Goal: Task Accomplishment & Management: Manage account settings

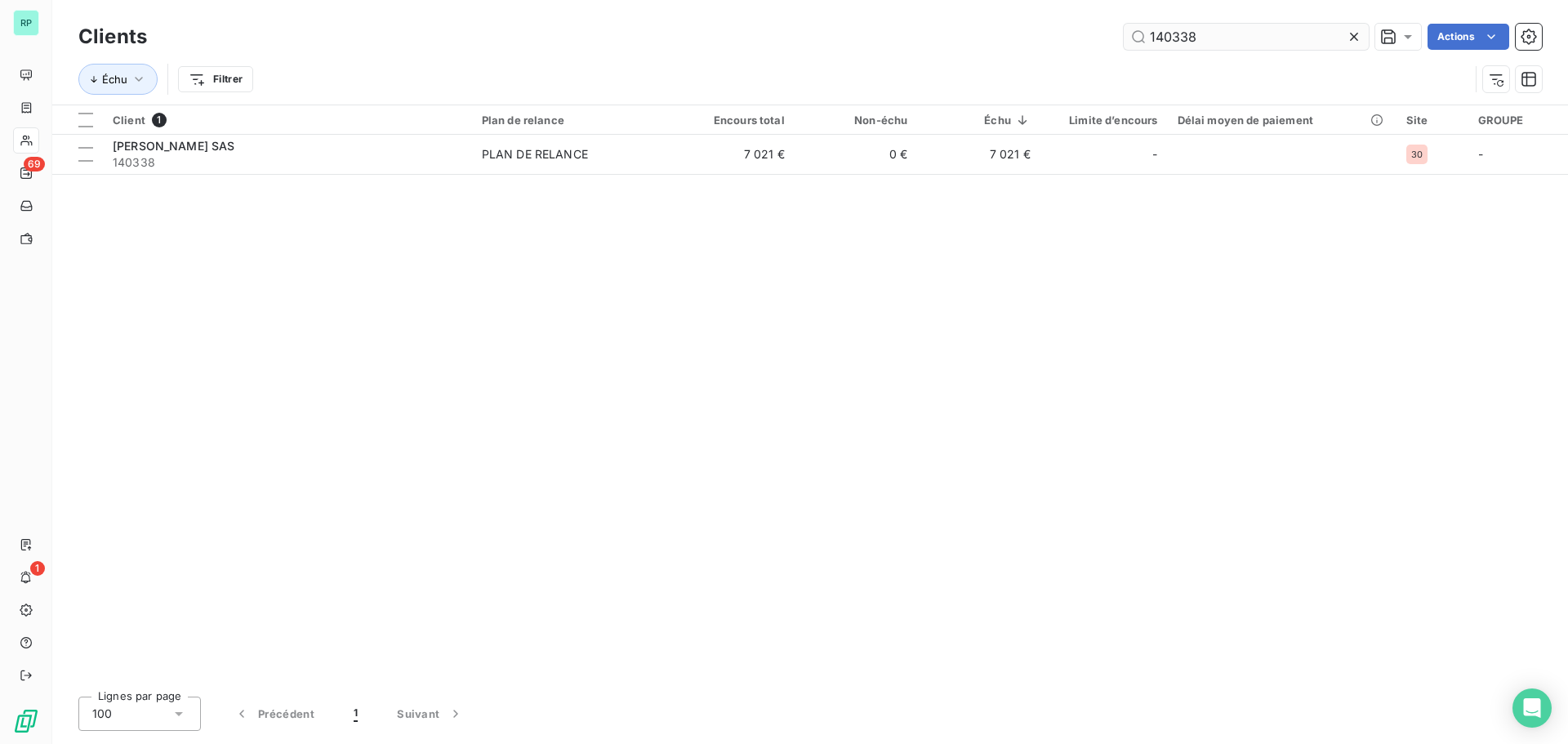
click at [1239, 43] on input "140338" at bounding box center [1246, 37] width 245 height 26
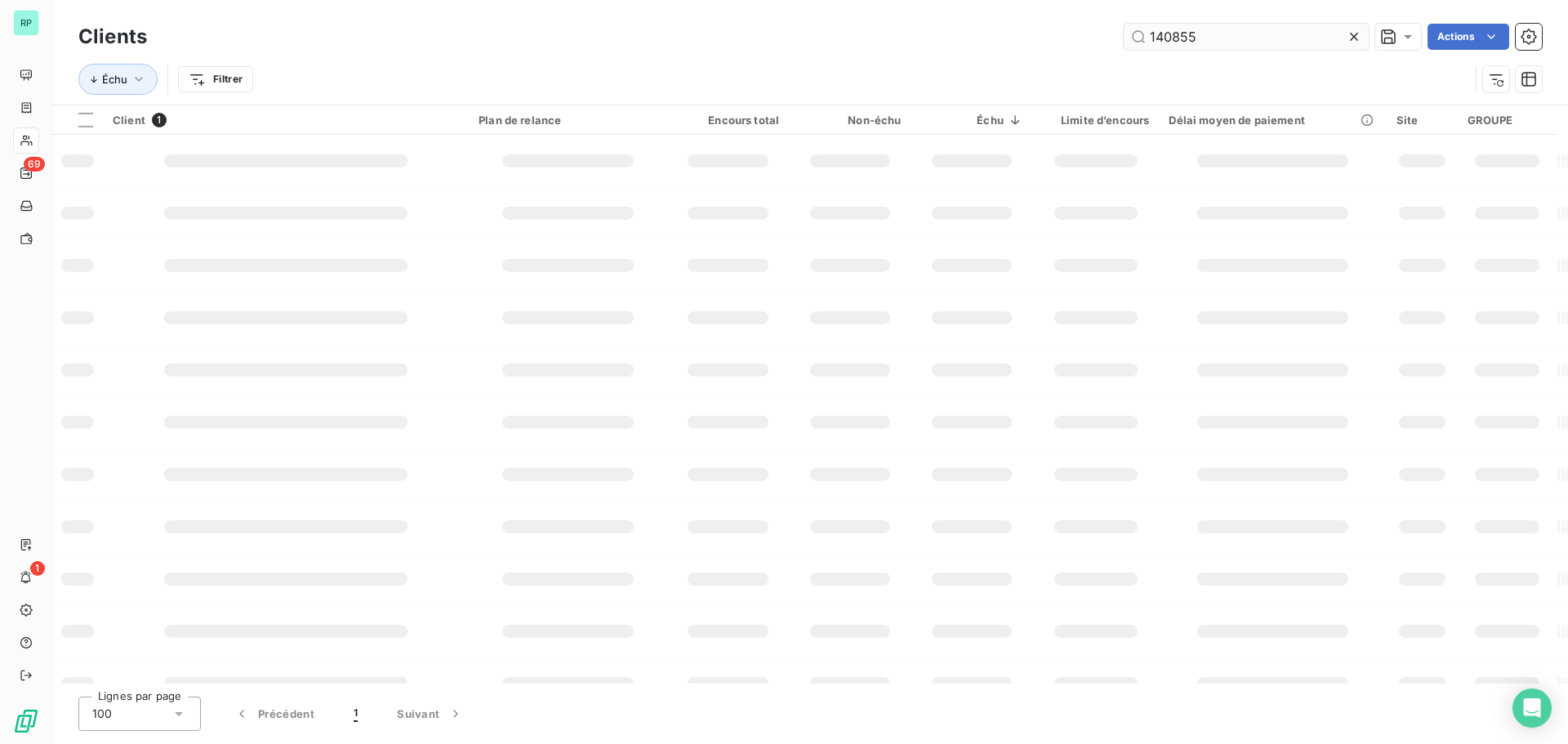
type input "140855"
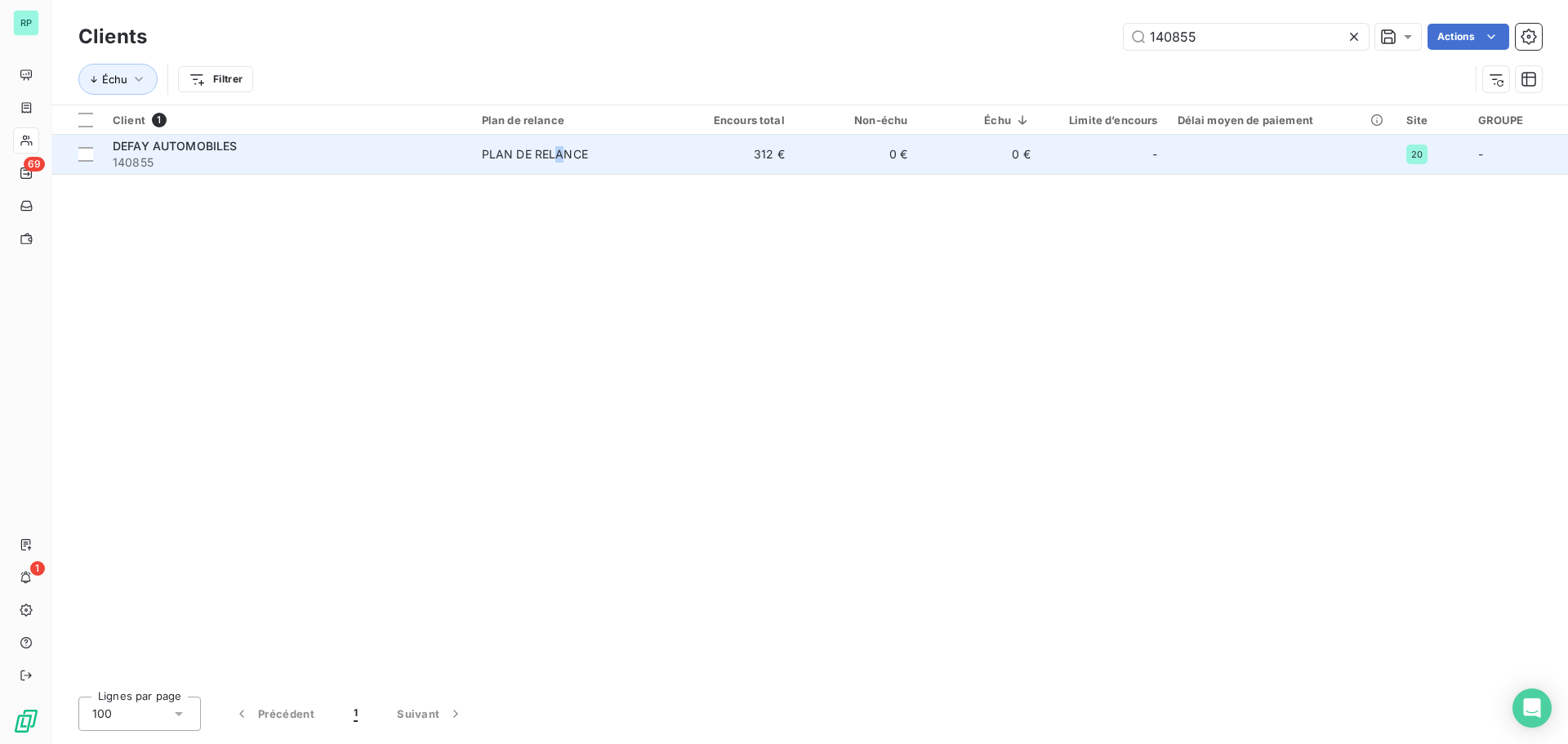
click at [561, 151] on div "PLAN DE RELANCE" at bounding box center [534, 154] width 107 height 17
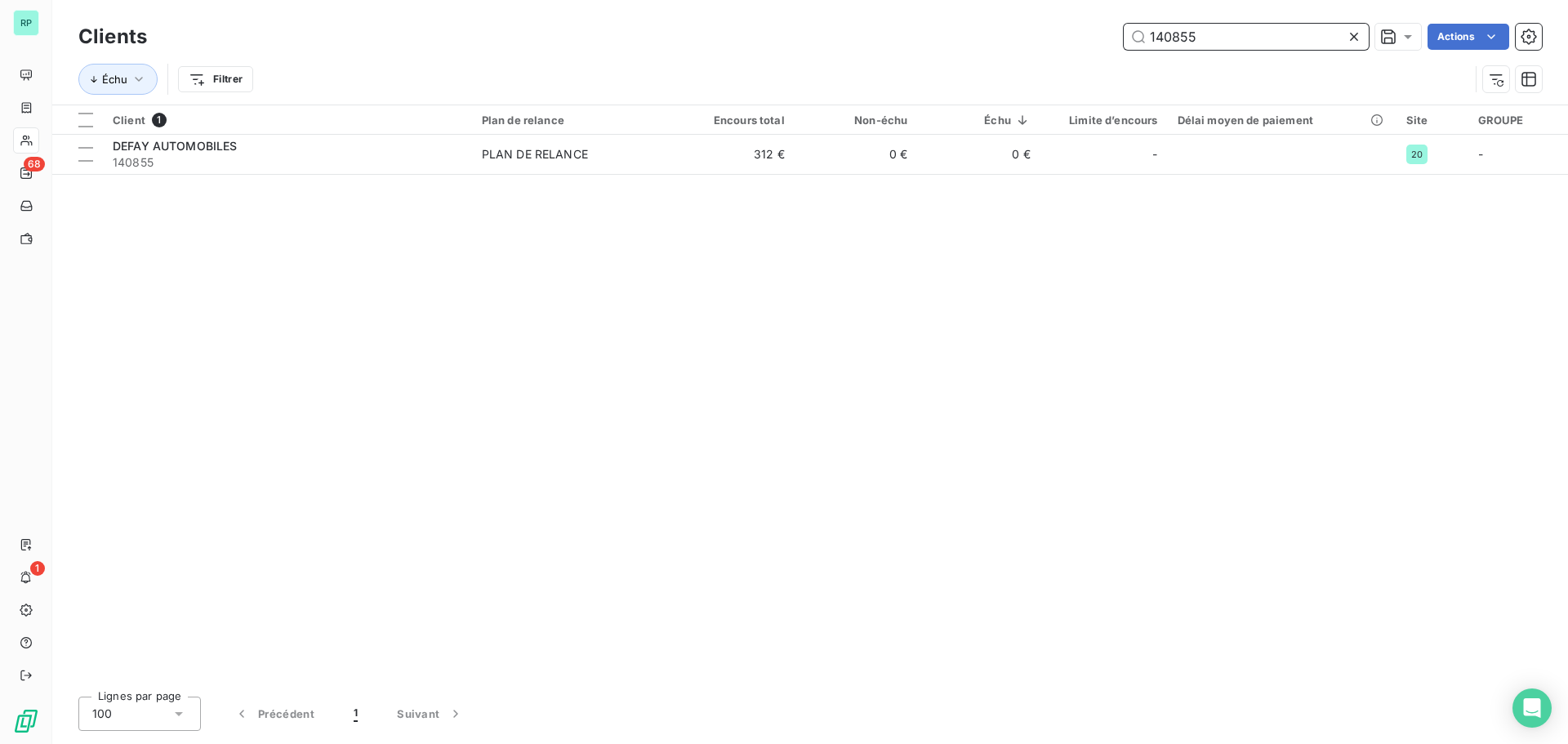
click at [1189, 35] on input "140855" at bounding box center [1246, 37] width 245 height 26
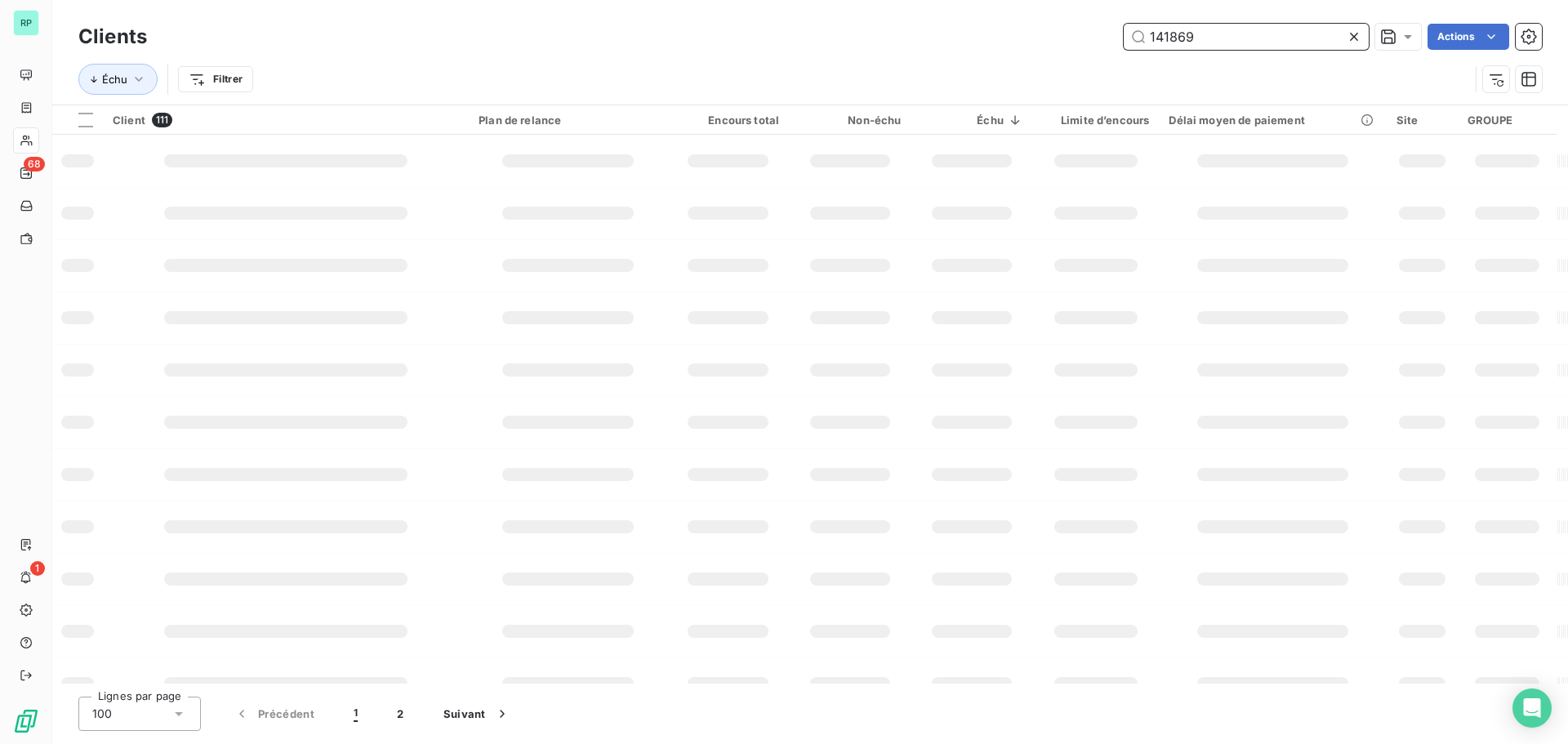
type input "141869"
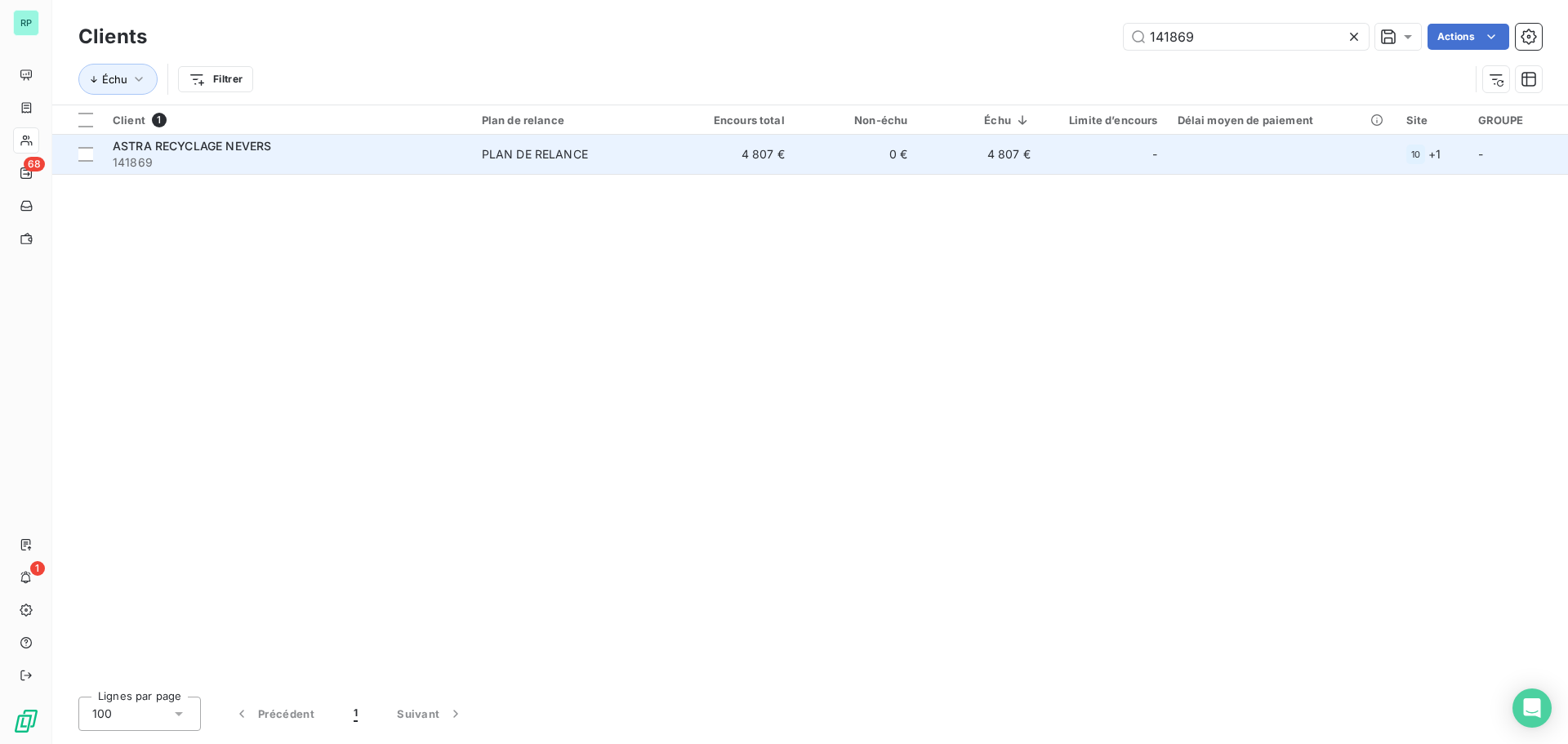
click at [601, 153] on span "PLAN DE RELANCE" at bounding box center [571, 154] width 180 height 17
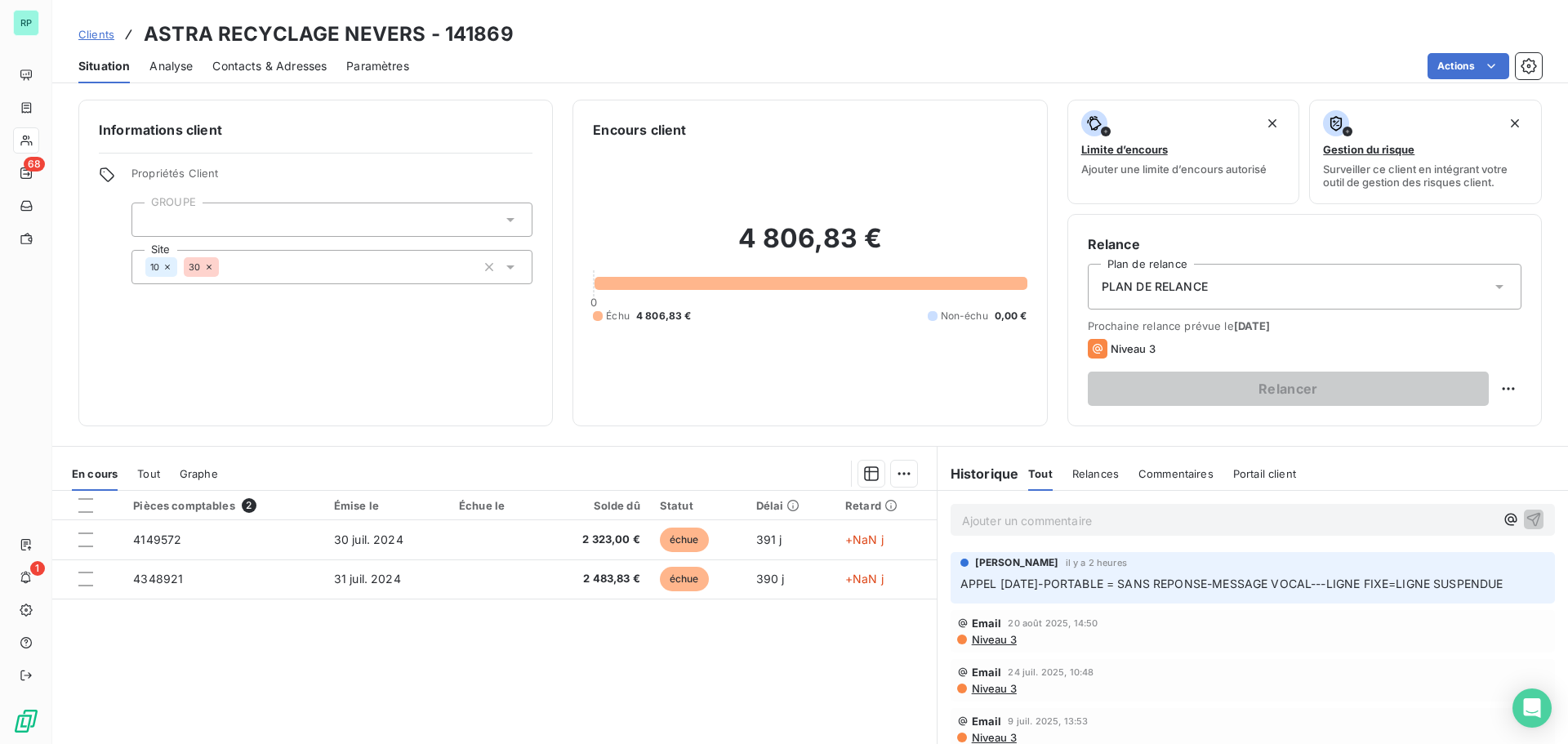
click at [296, 65] on span "Contacts & Adresses" at bounding box center [269, 66] width 114 height 17
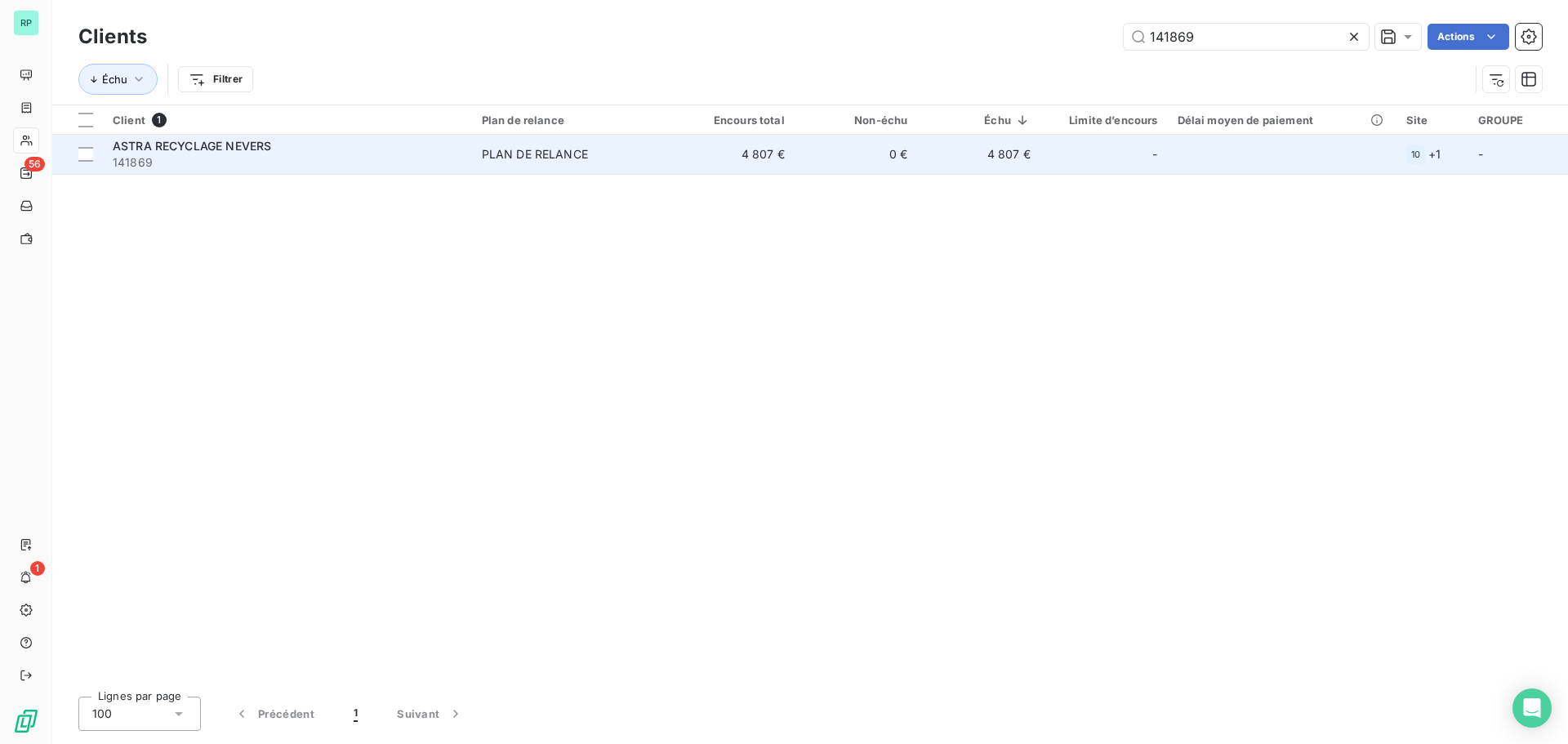
click at [539, 150] on div "PLAN DE RELANCE" at bounding box center [534, 154] width 107 height 17
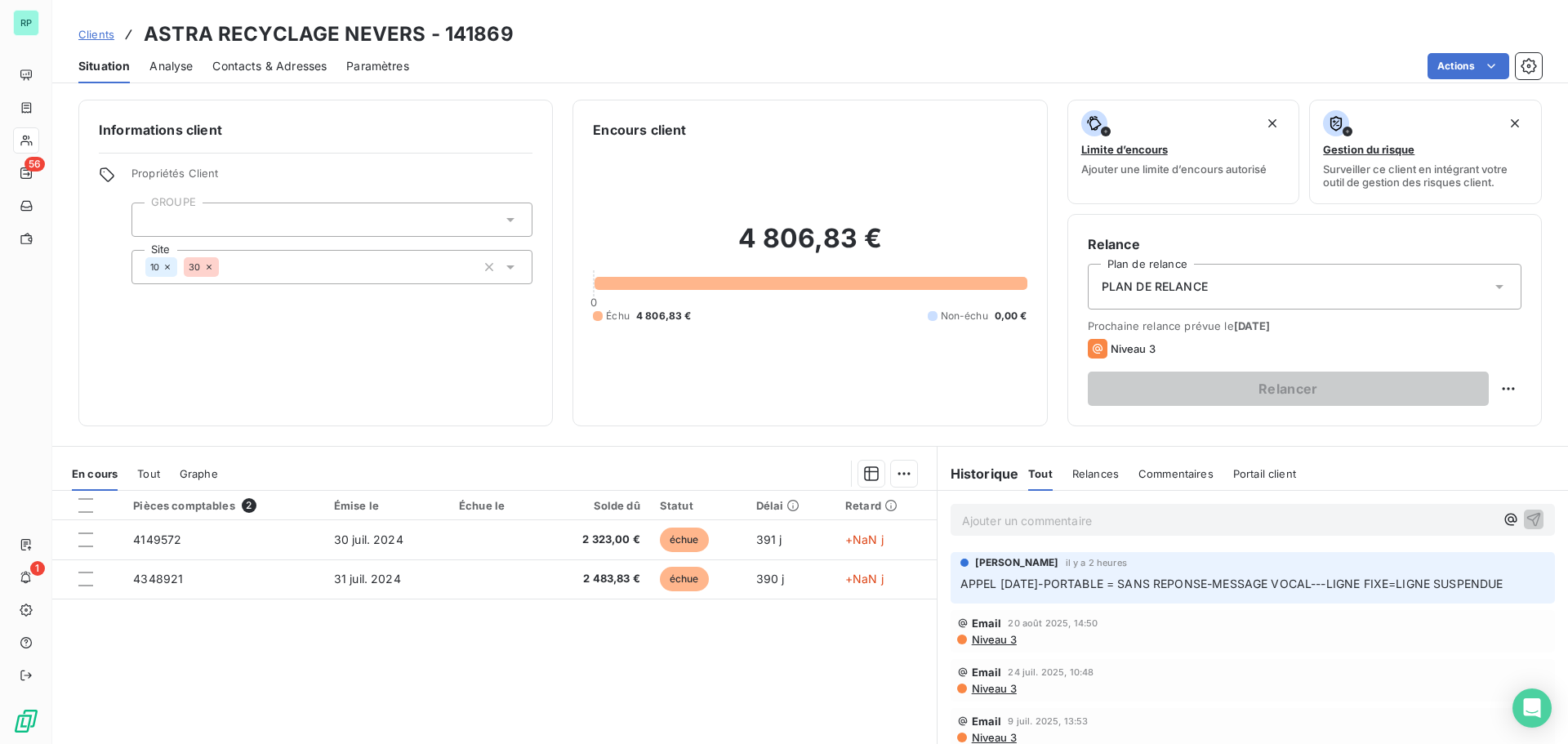
click at [1139, 510] on div "Ajouter un commentaire ﻿" at bounding box center [1228, 519] width 533 height 22
click at [1123, 519] on p "Ajouter un commentaire ﻿" at bounding box center [1228, 520] width 533 height 20
click at [1102, 519] on span "ENVOI MAIL LE 25/08 DERNIER MAIL AVANT PROCEDURE RECOUVREMENT" at bounding box center [1174, 519] width 423 height 14
drag, startPoint x: 1102, startPoint y: 519, endPoint x: 1137, endPoint y: 520, distance: 35.0
click at [1137, 520] on span "ENVOI MAIL LE 25/08 DERNIER MAIL AVANT PROCEDURE RECOUVREMENT" at bounding box center [1174, 519] width 423 height 14
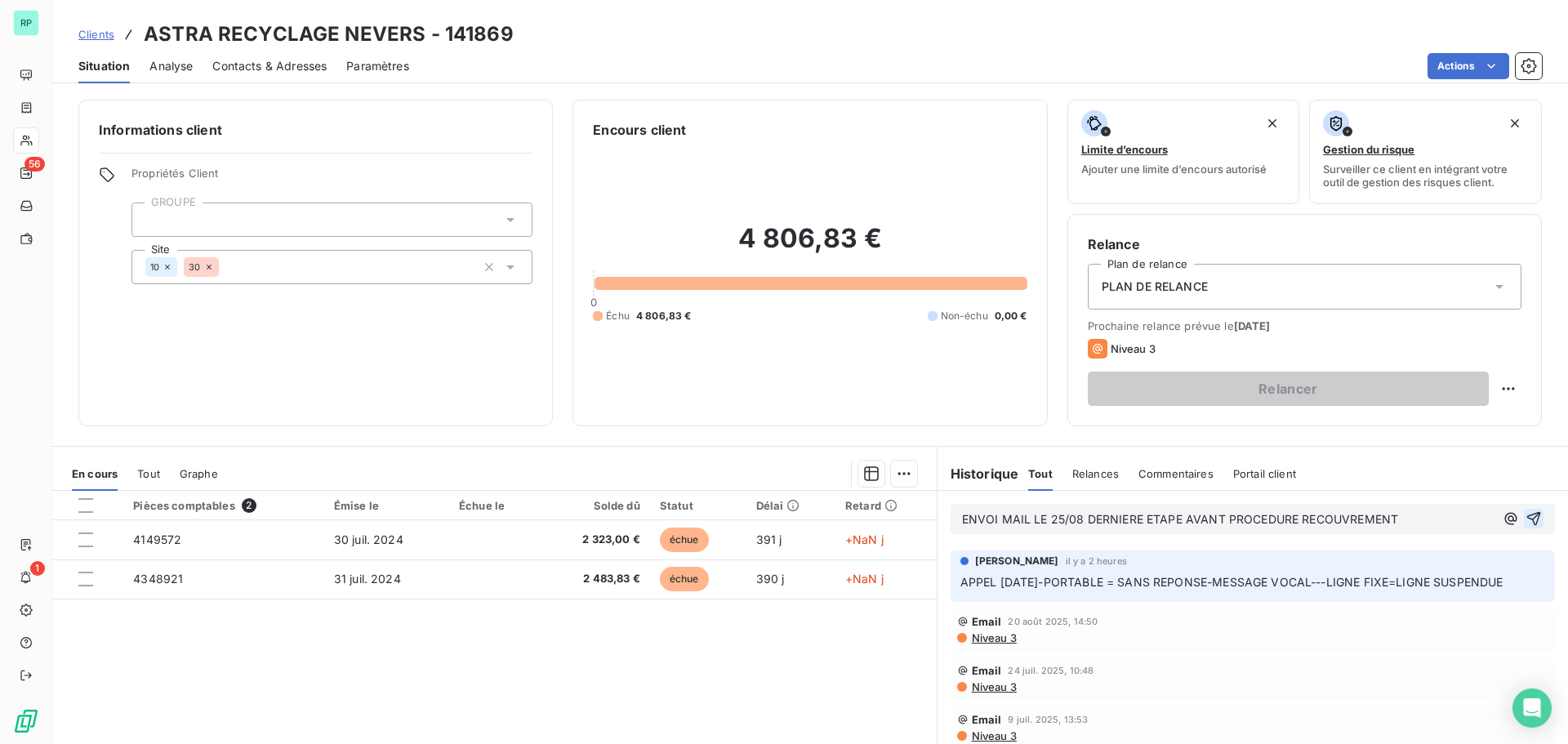
click at [1526, 516] on icon "button" at bounding box center [1534, 519] width 17 height 17
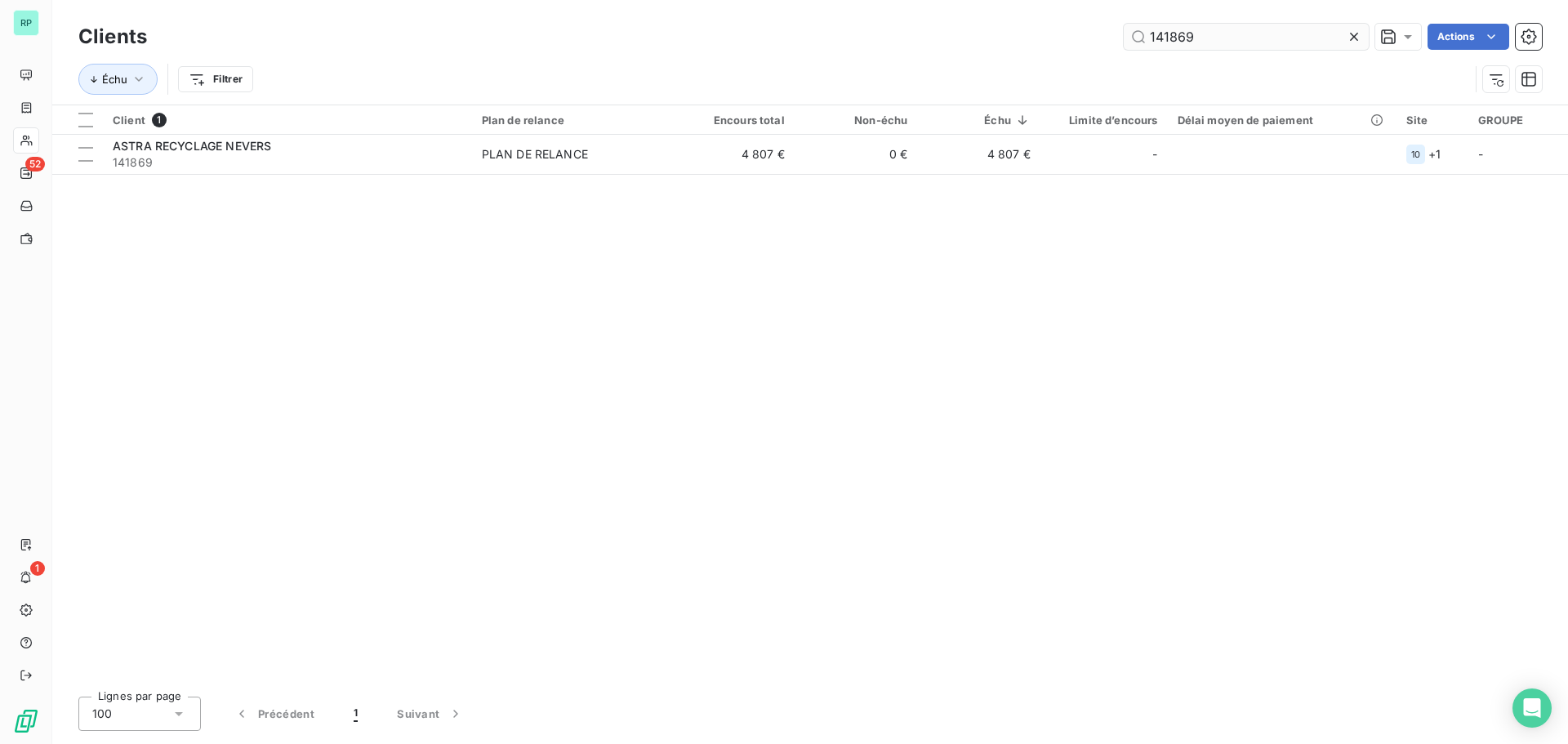
click at [1181, 40] on input "141869" at bounding box center [1246, 37] width 245 height 26
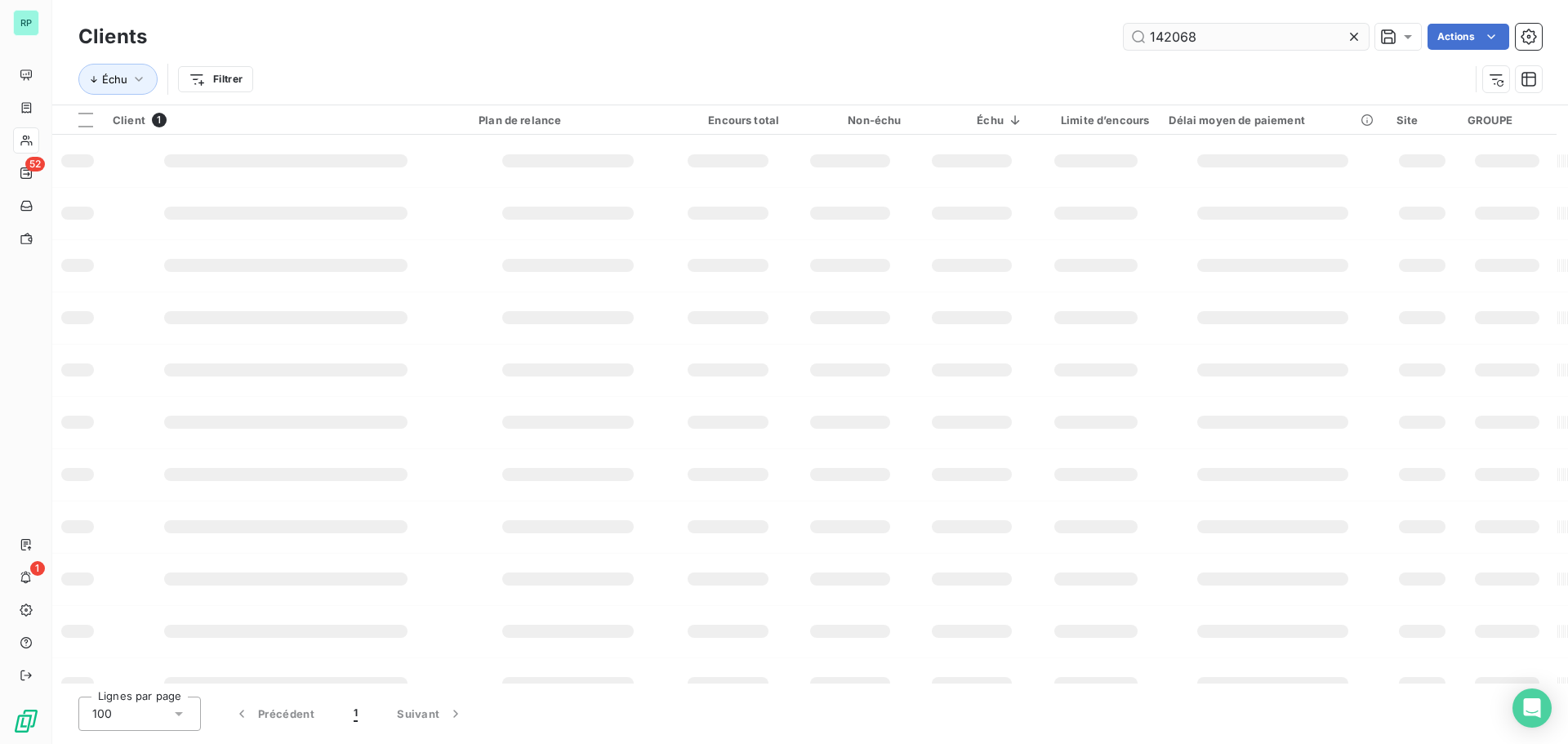
type input "142068"
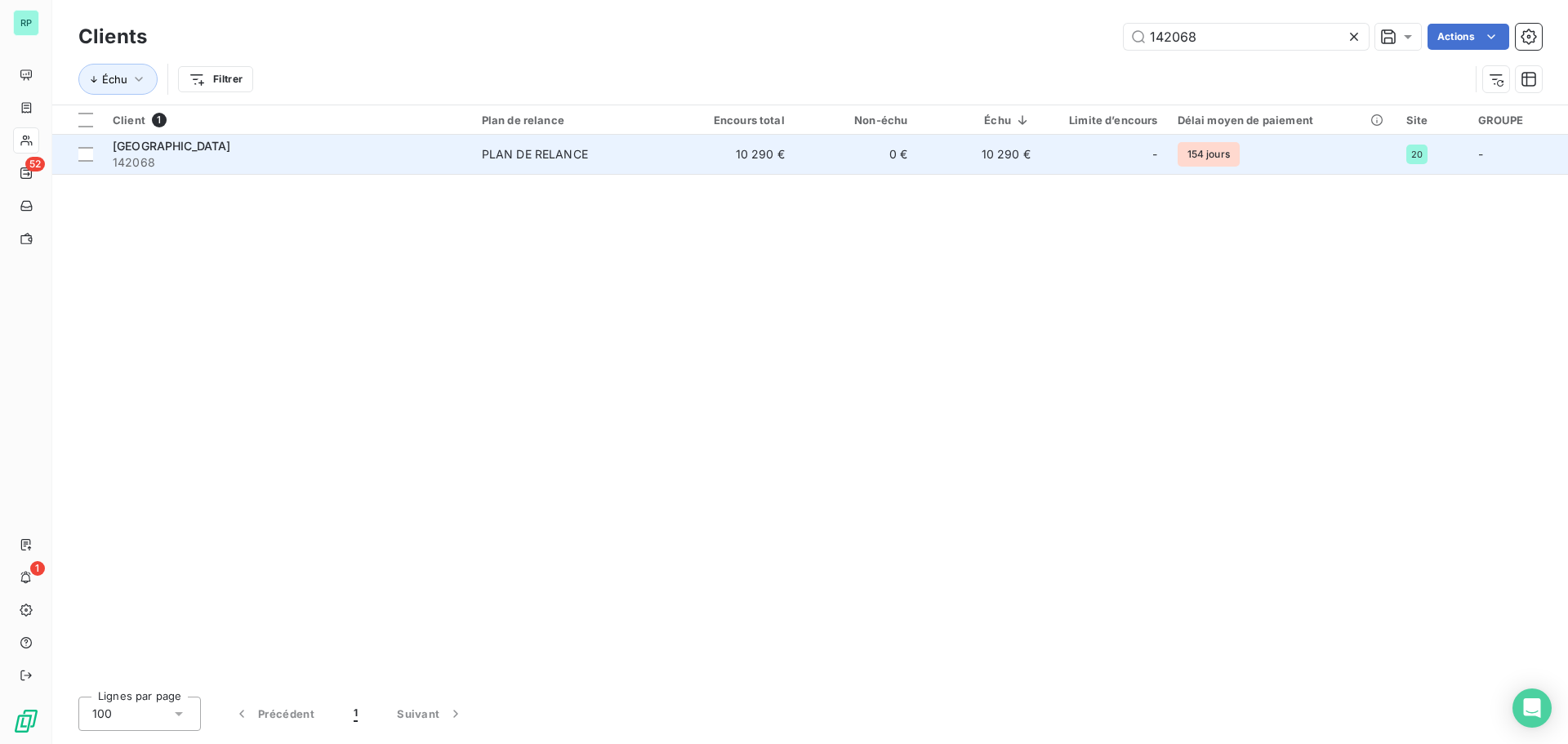
click at [703, 161] on td "10 290 €" at bounding box center [732, 154] width 123 height 40
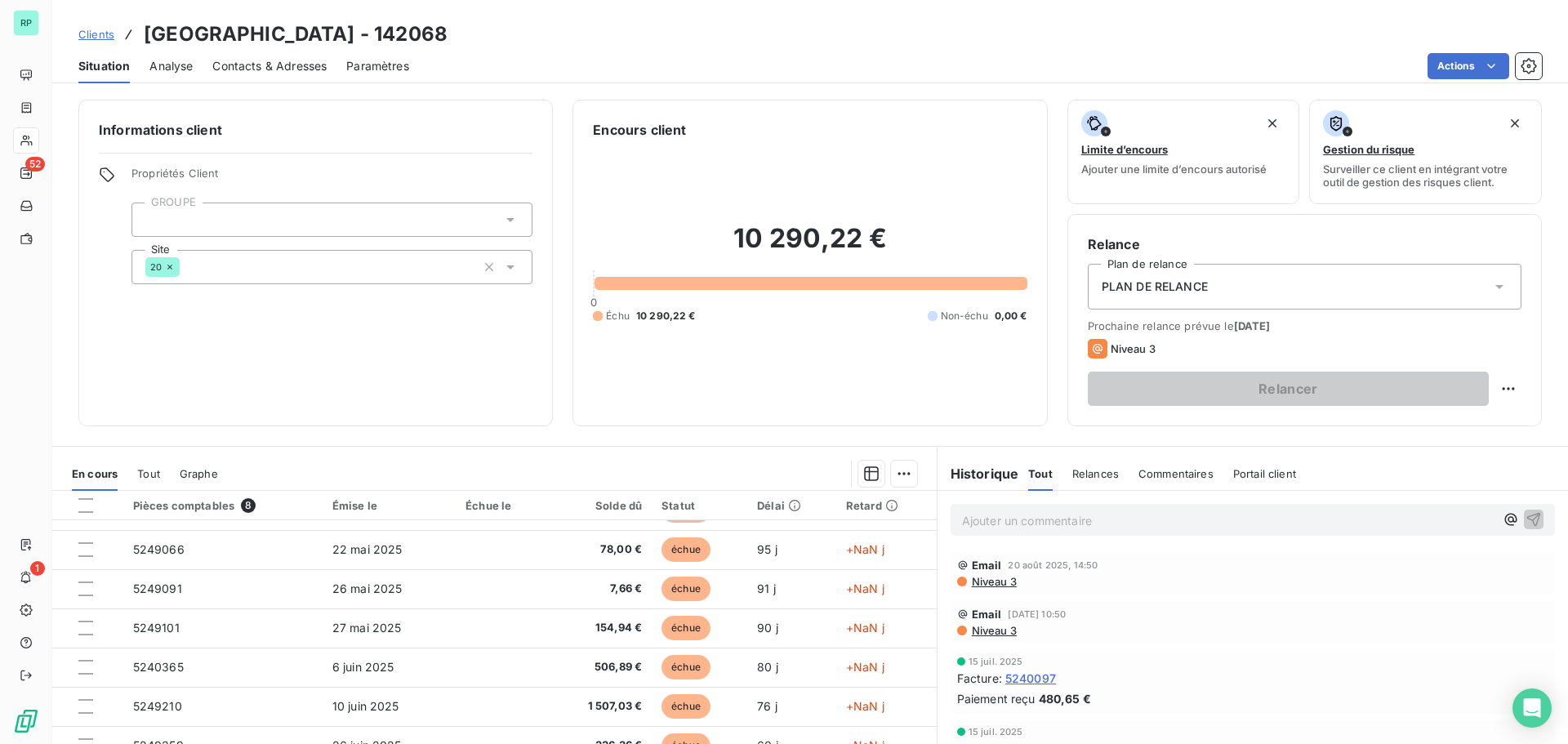
click at [558, 456] on section "En cours Tout Graphe Pièces comptables 8 Émise le Échue le Solde dû Statut Déla…" at bounding box center [494, 650] width 885 height 408
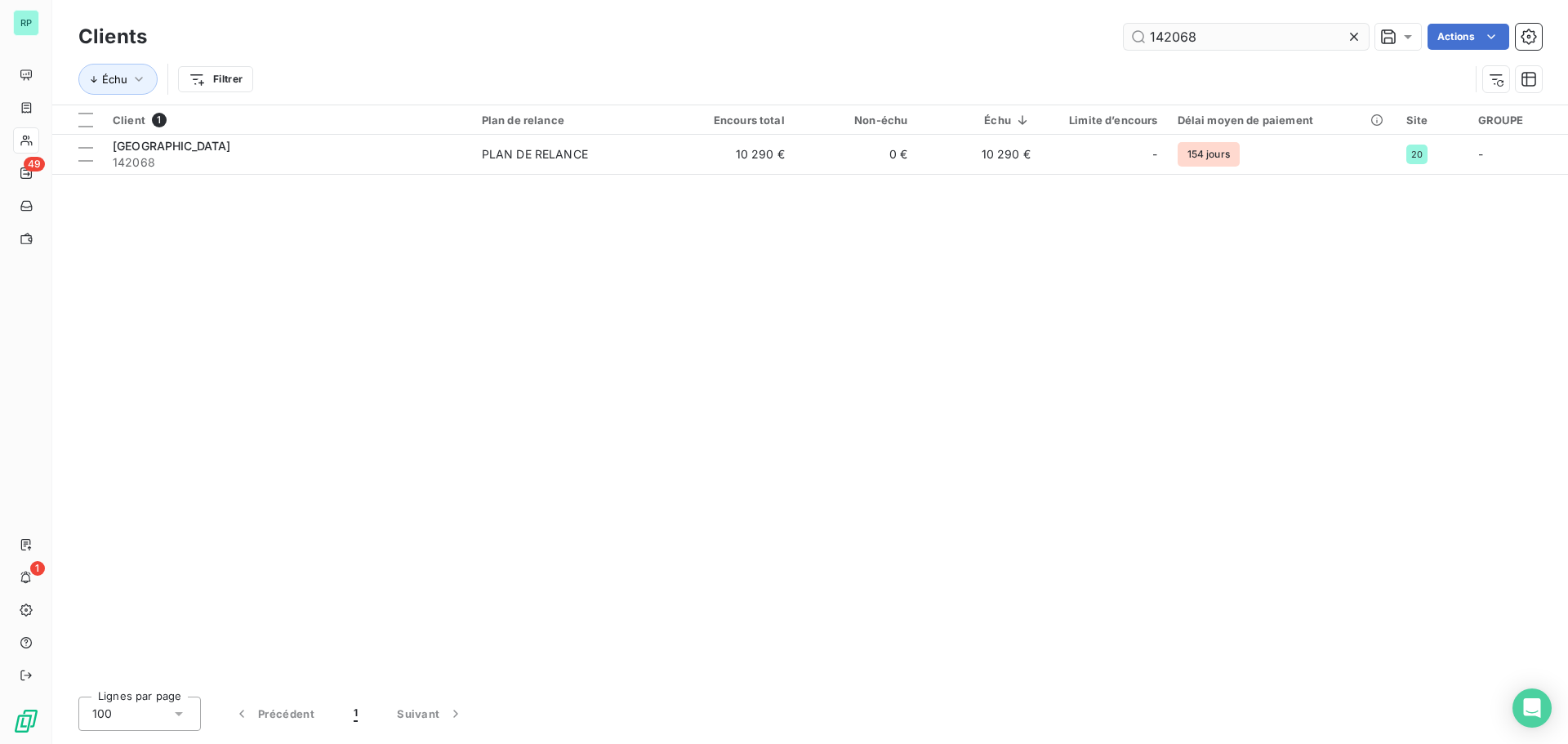
click at [1242, 42] on input "142068" at bounding box center [1246, 37] width 245 height 26
click at [1240, 42] on input "142068" at bounding box center [1246, 37] width 245 height 26
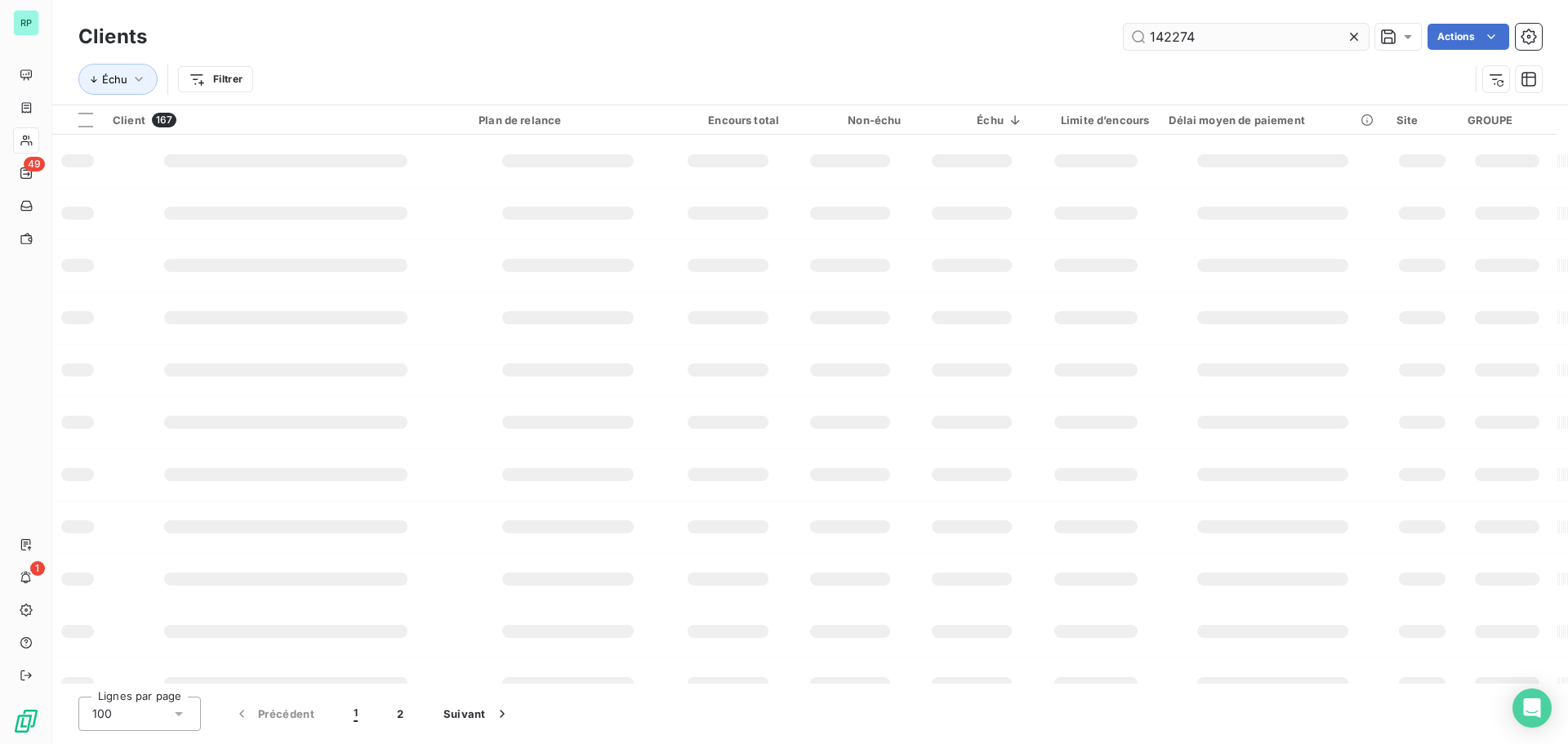
type input "142274"
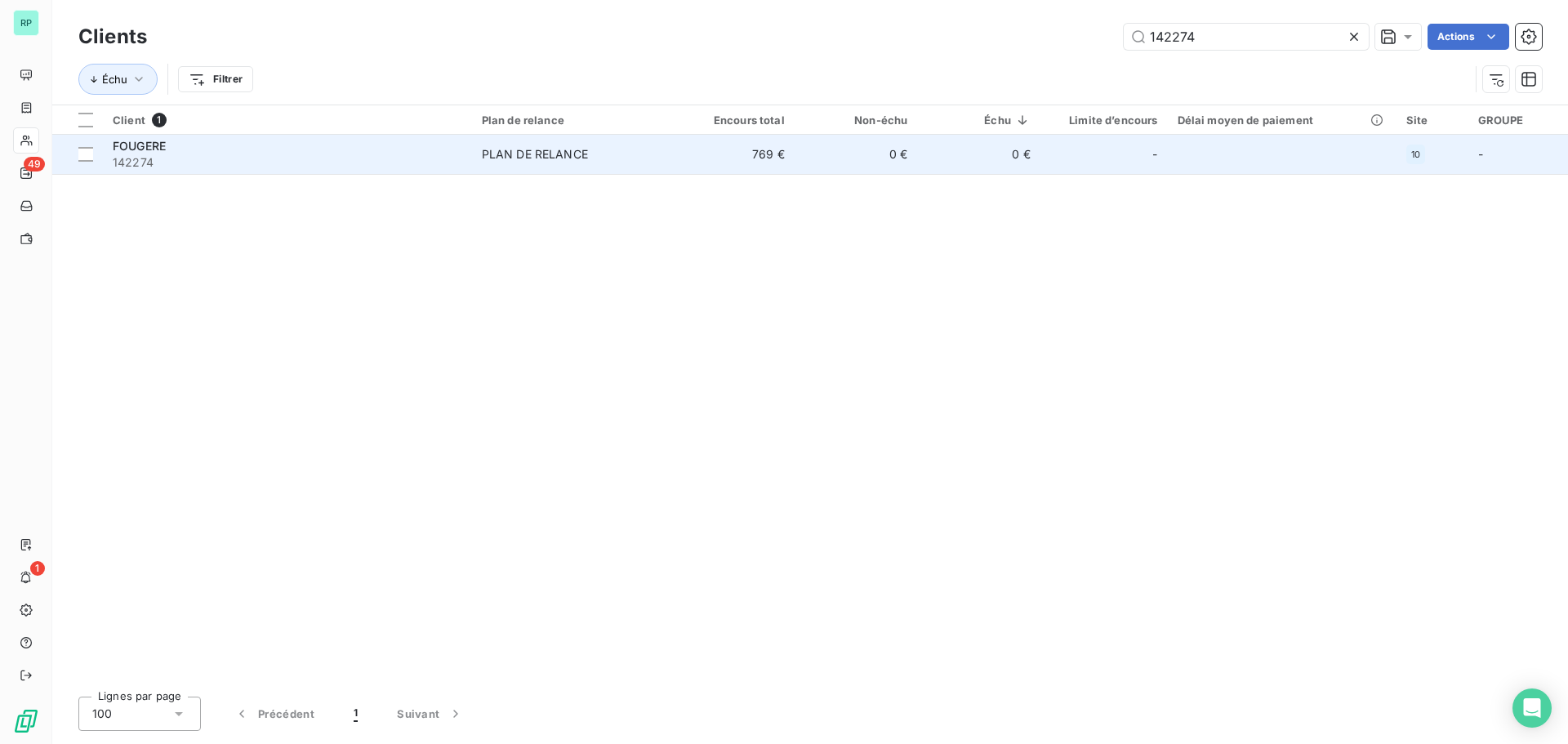
click at [568, 156] on div "PLAN DE RELANCE" at bounding box center [534, 154] width 107 height 17
click at [953, 152] on td "0 €" at bounding box center [979, 154] width 123 height 40
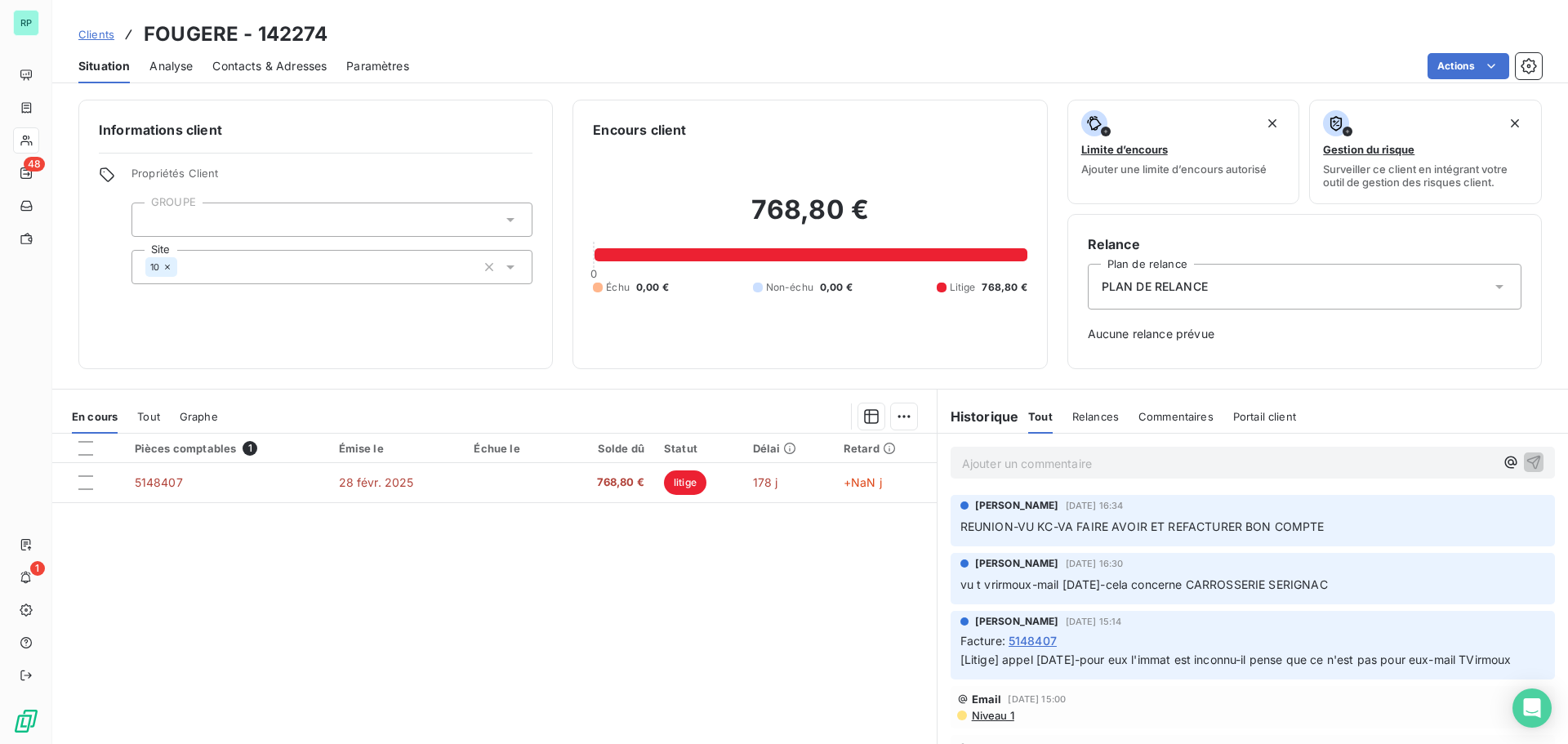
click at [1088, 468] on p "Ajouter un commentaire ﻿" at bounding box center [1228, 463] width 533 height 20
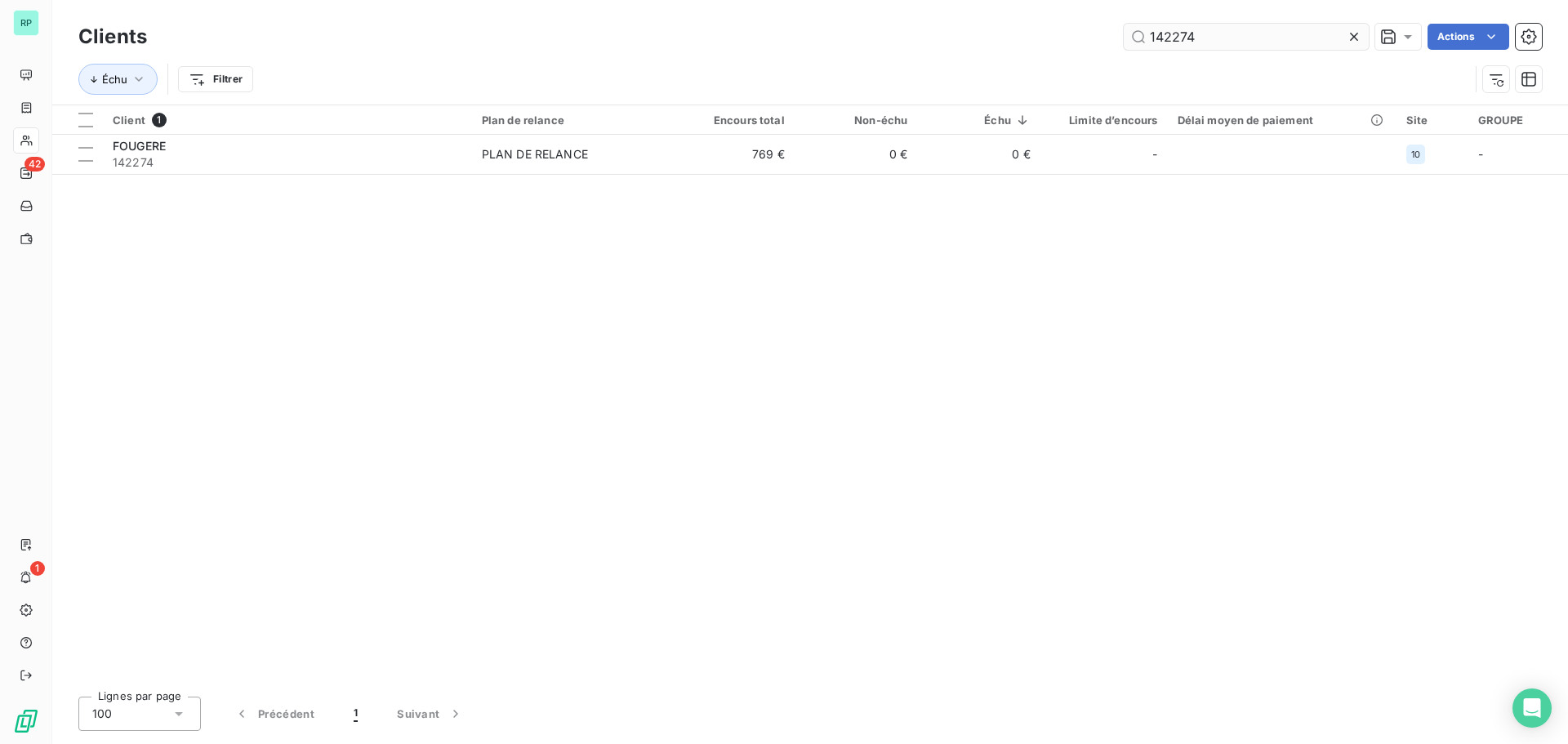
click at [1196, 40] on input "142274" at bounding box center [1246, 37] width 245 height 26
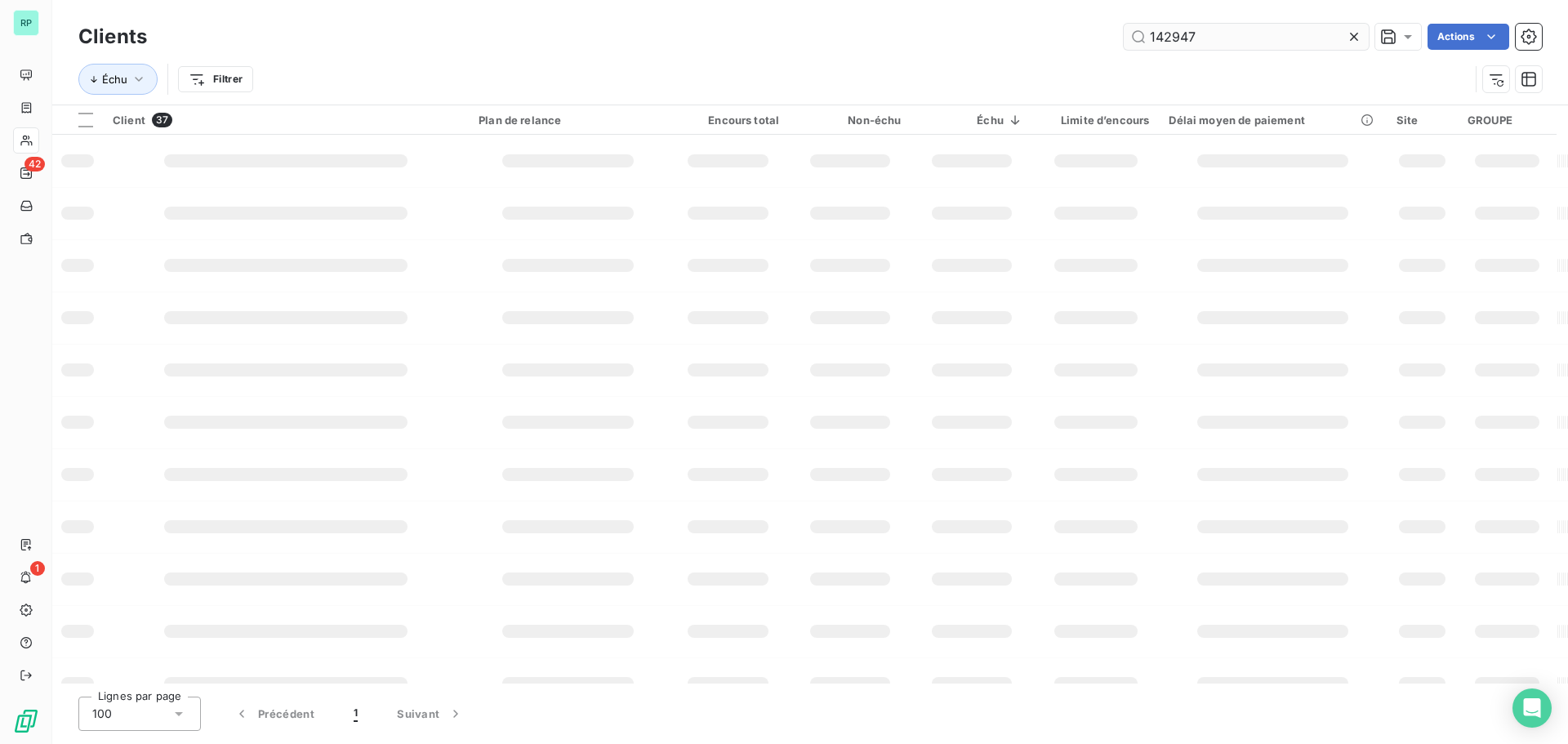
type input "142947"
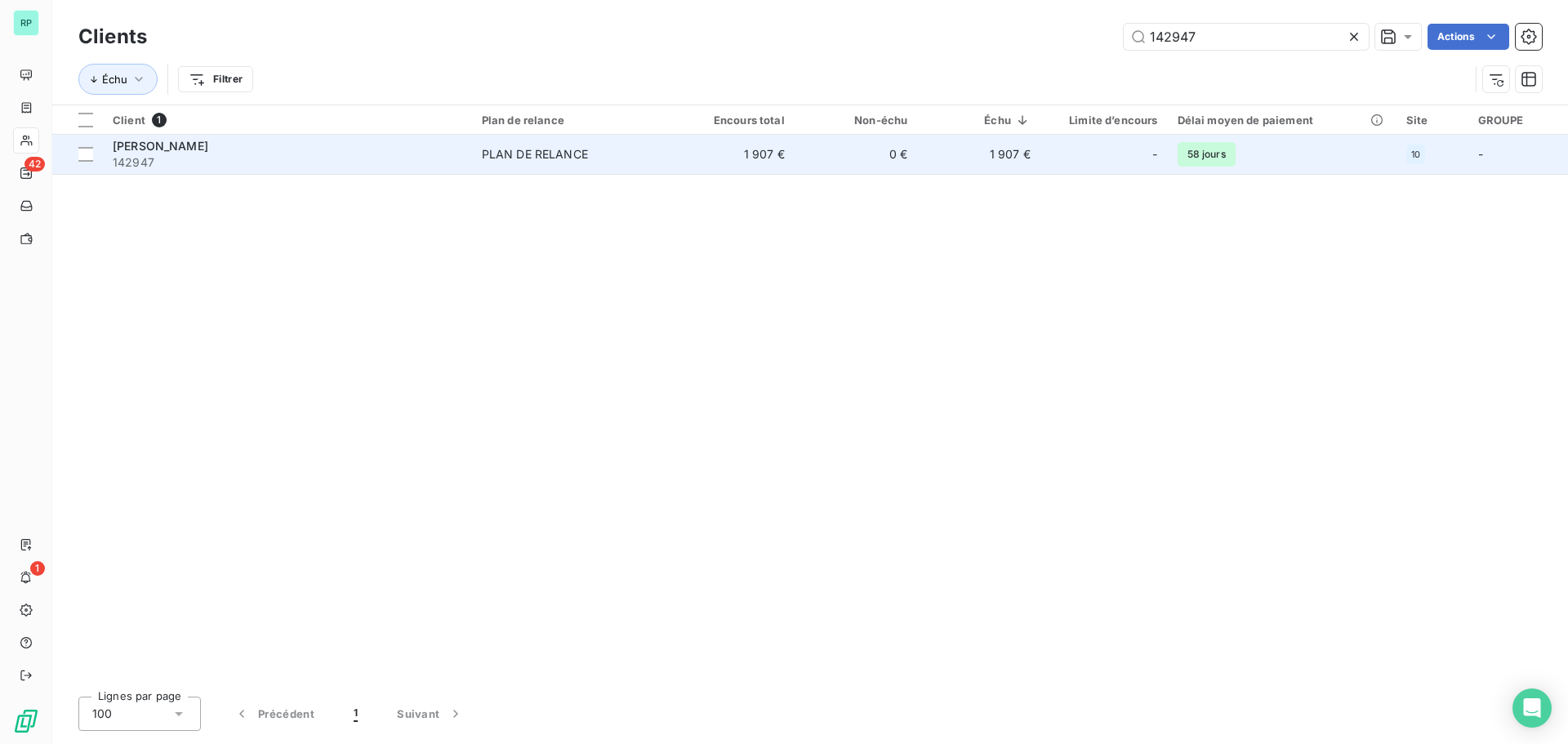
click at [682, 149] on td "1 907 €" at bounding box center [732, 154] width 123 height 40
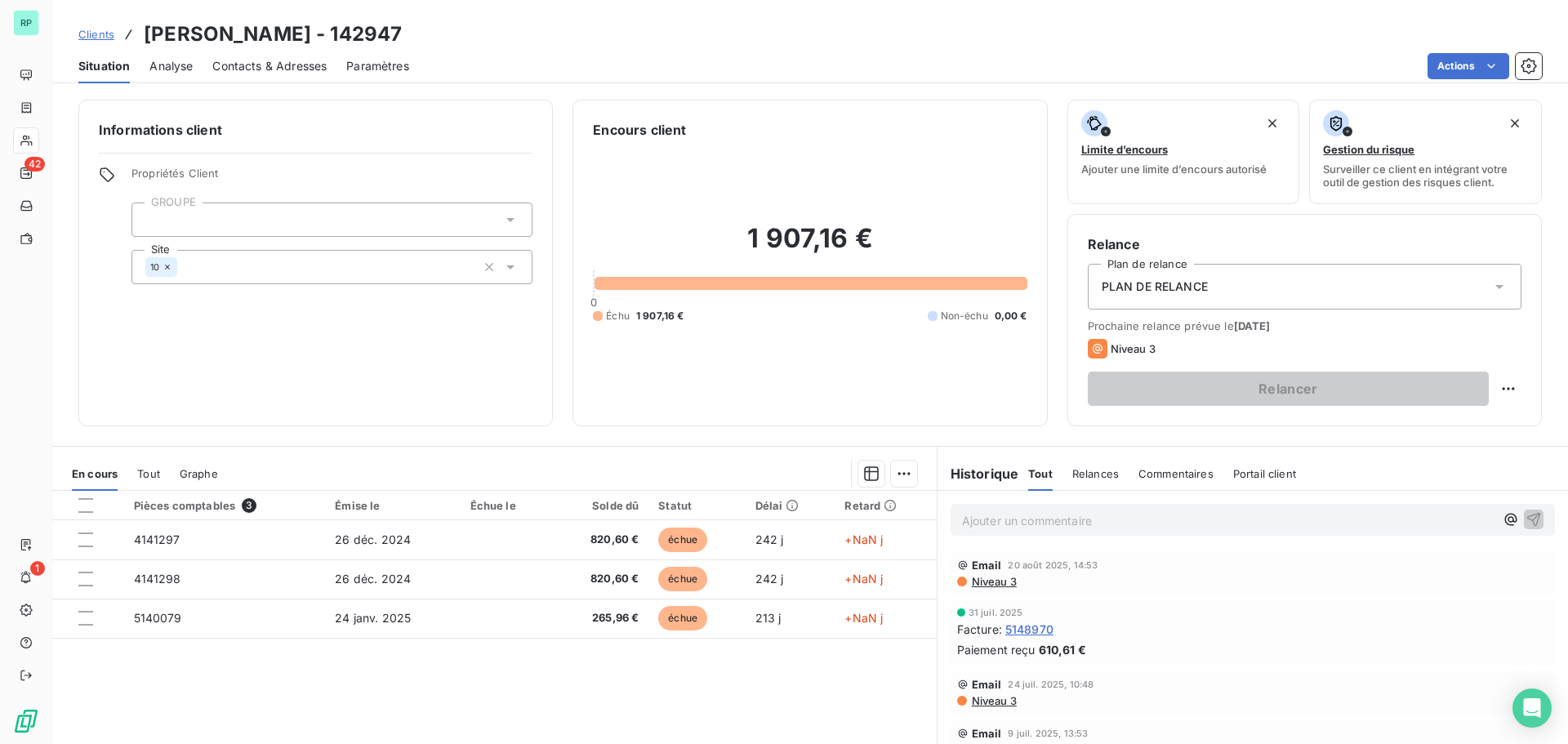
click at [269, 61] on span "Contacts & Adresses" at bounding box center [269, 66] width 114 height 17
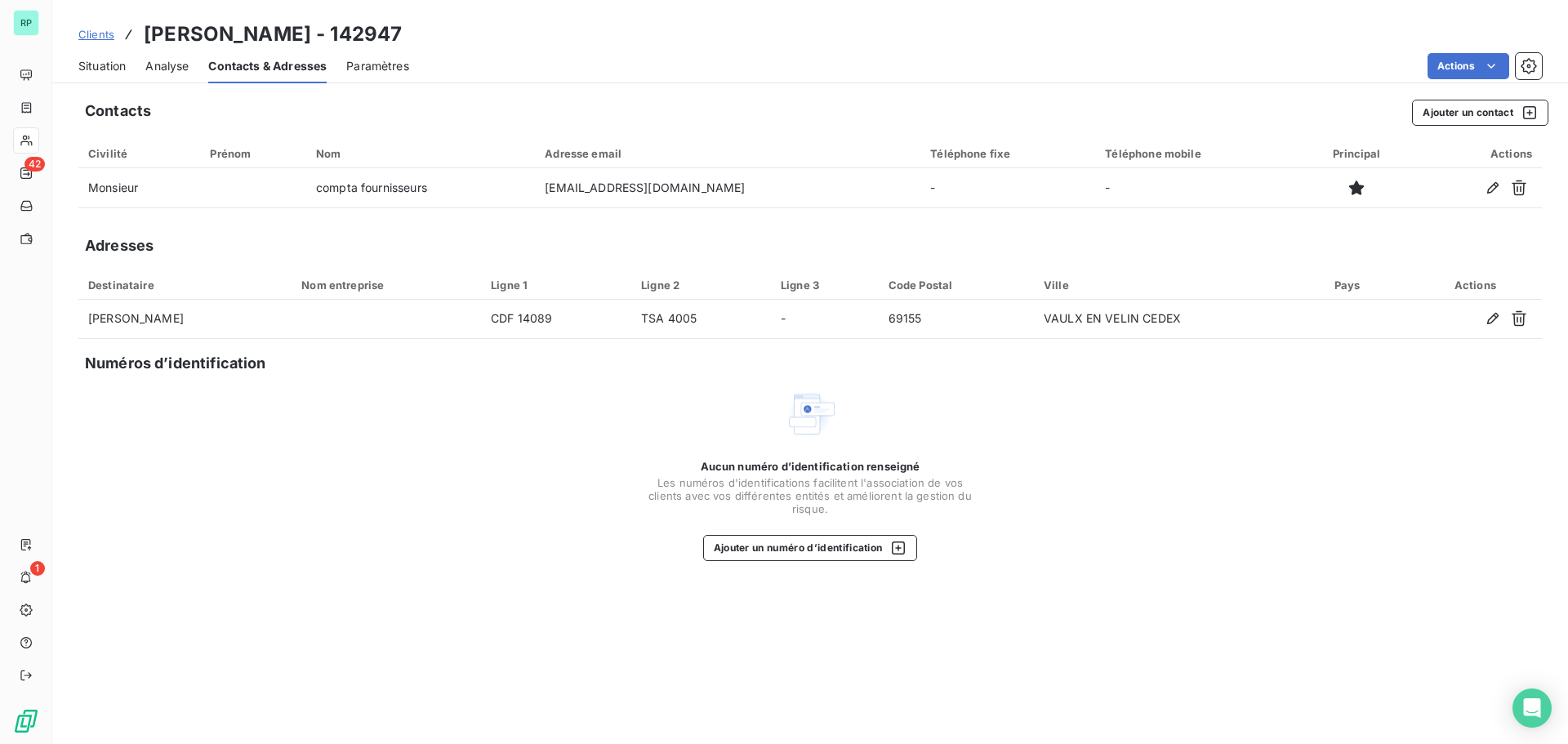
click at [163, 67] on span "Analyse" at bounding box center [166, 66] width 43 height 17
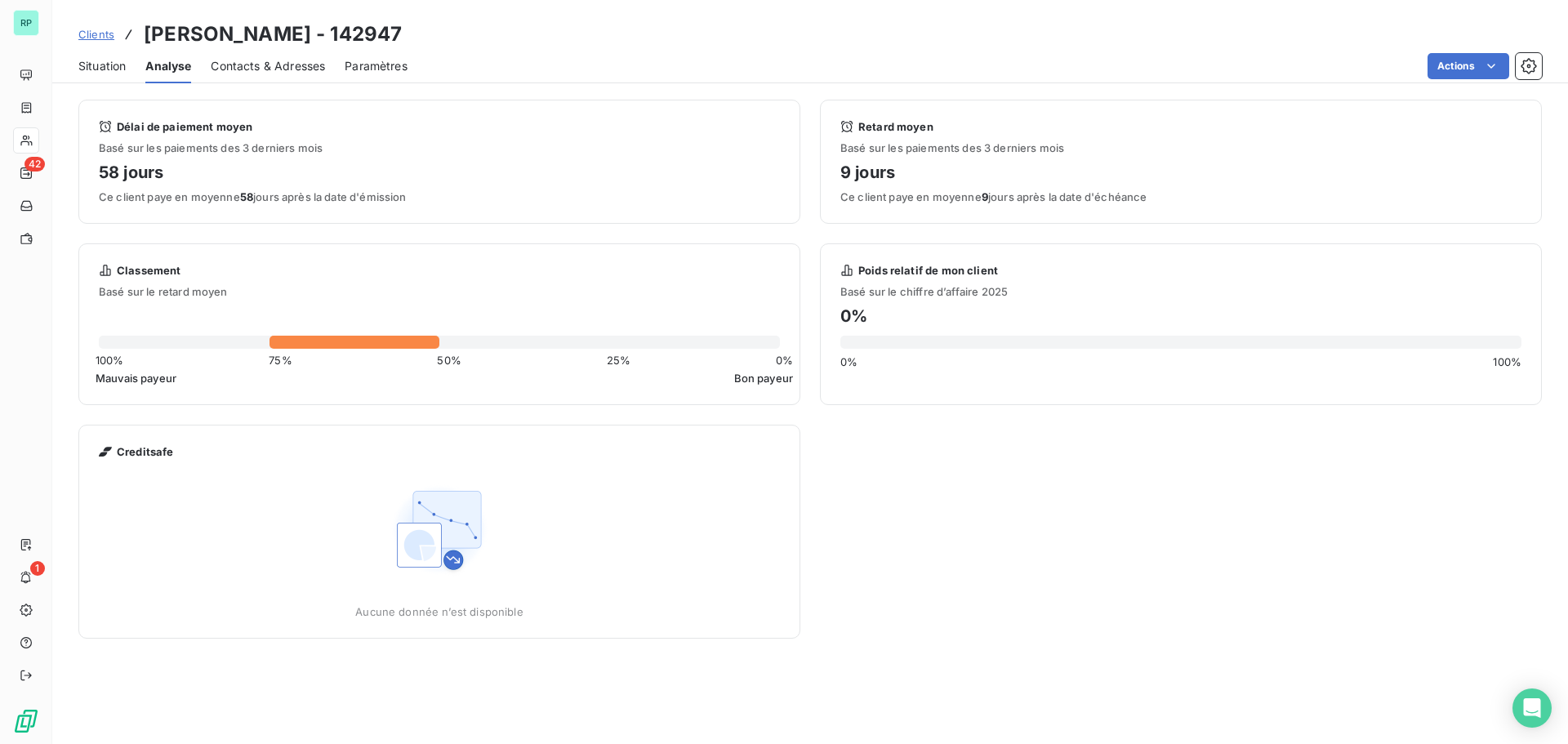
click at [113, 63] on span "Situation" at bounding box center [102, 66] width 48 height 17
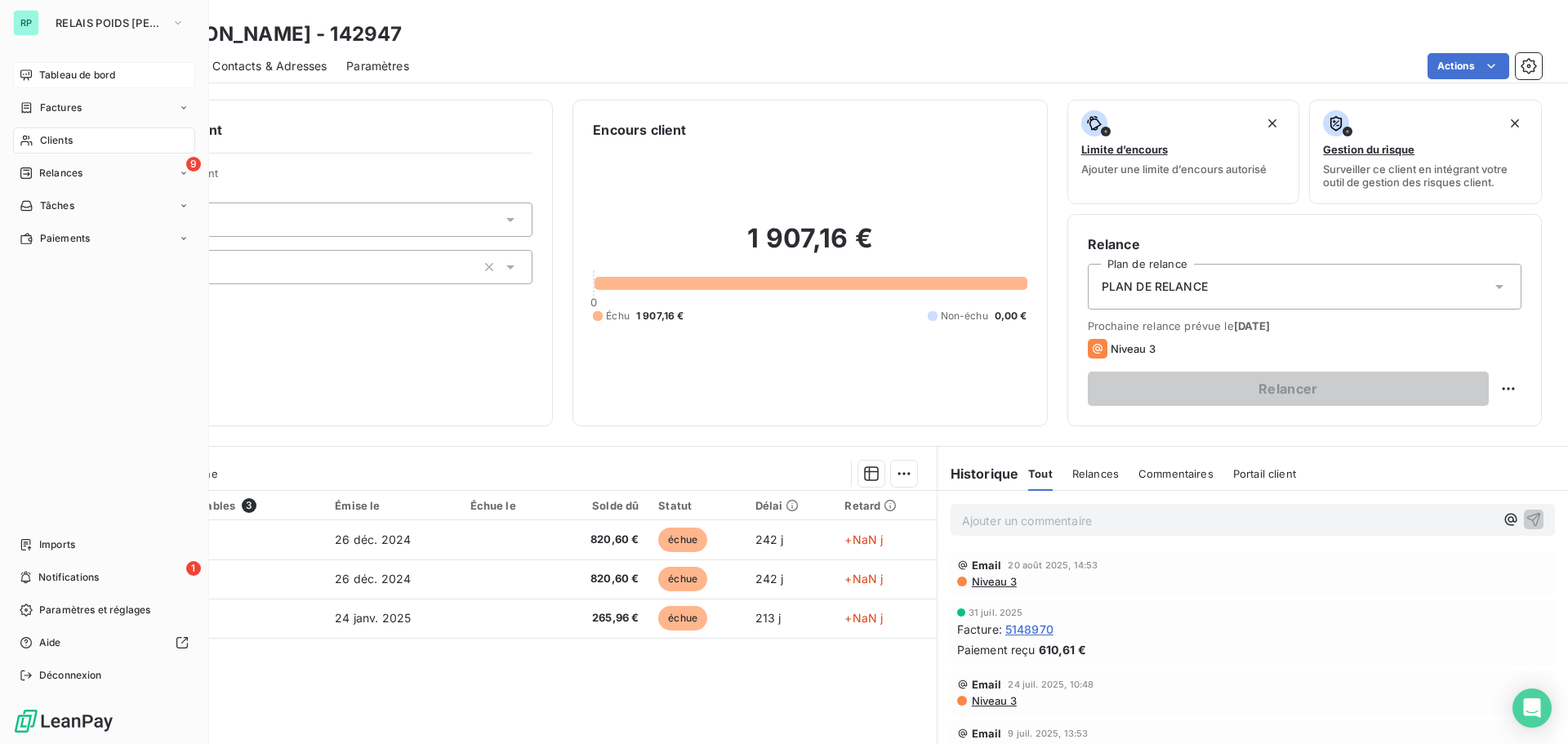
click at [91, 73] on span "Tableau de bord" at bounding box center [77, 75] width 76 height 15
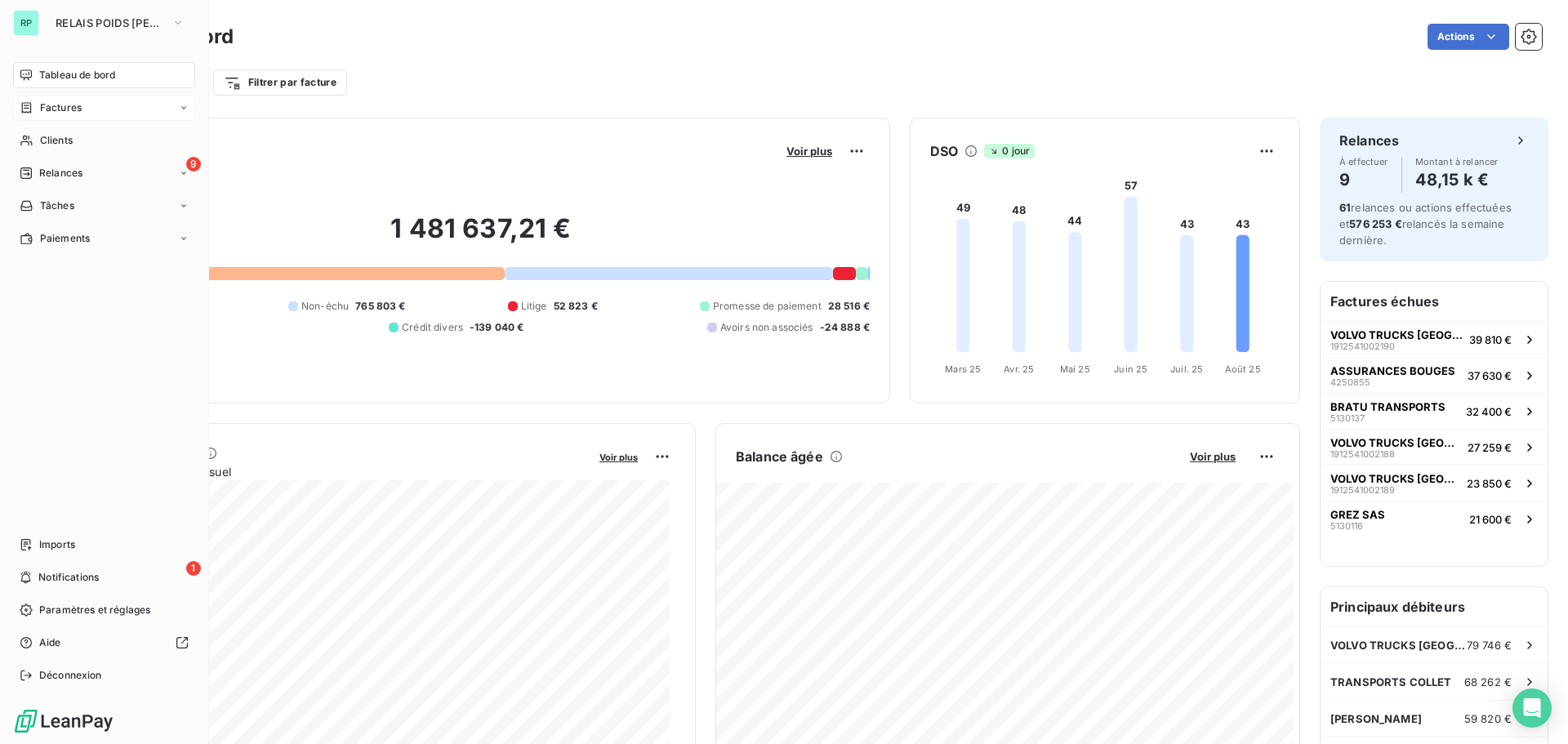
click at [63, 105] on span "Factures" at bounding box center [60, 107] width 41 height 15
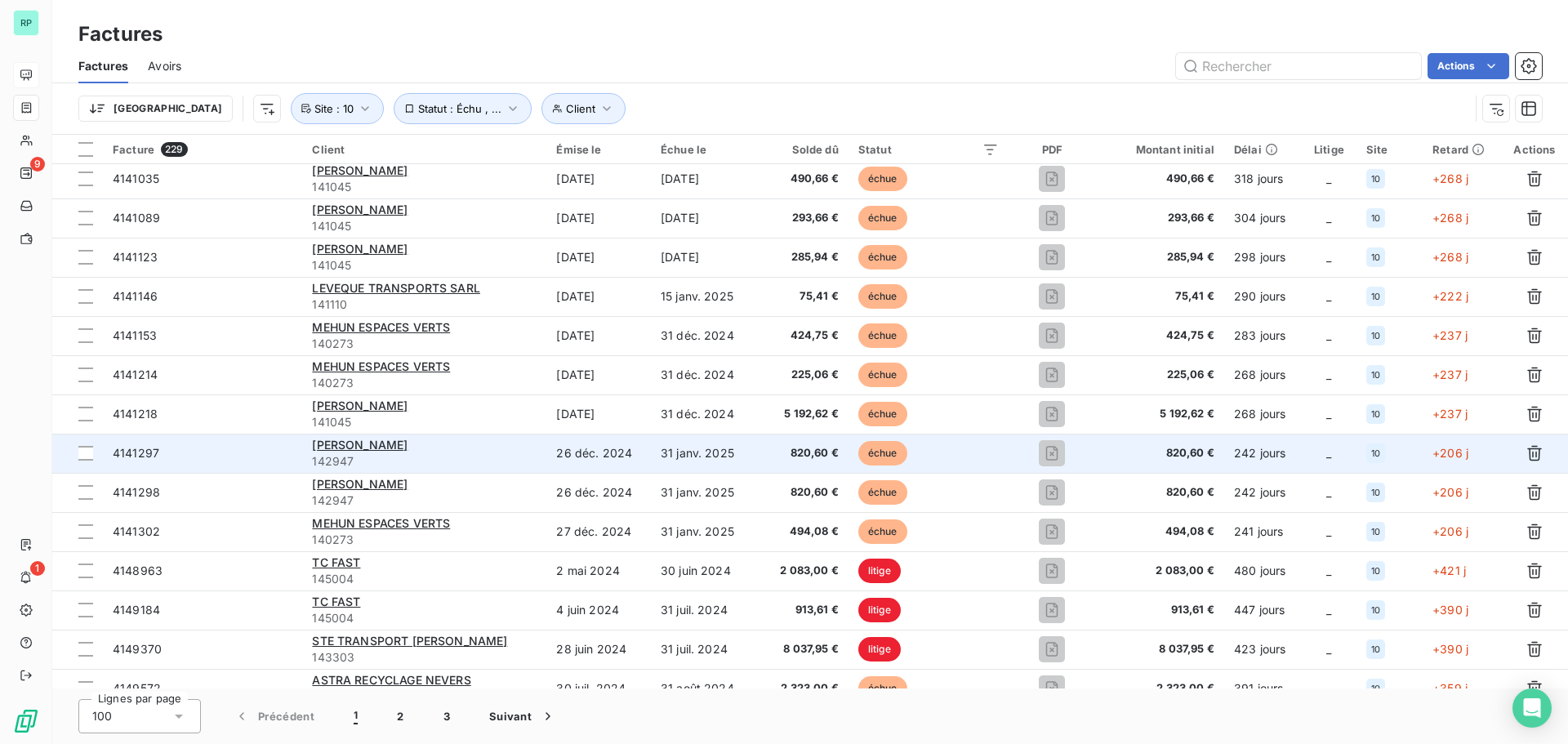
scroll to position [327, 0]
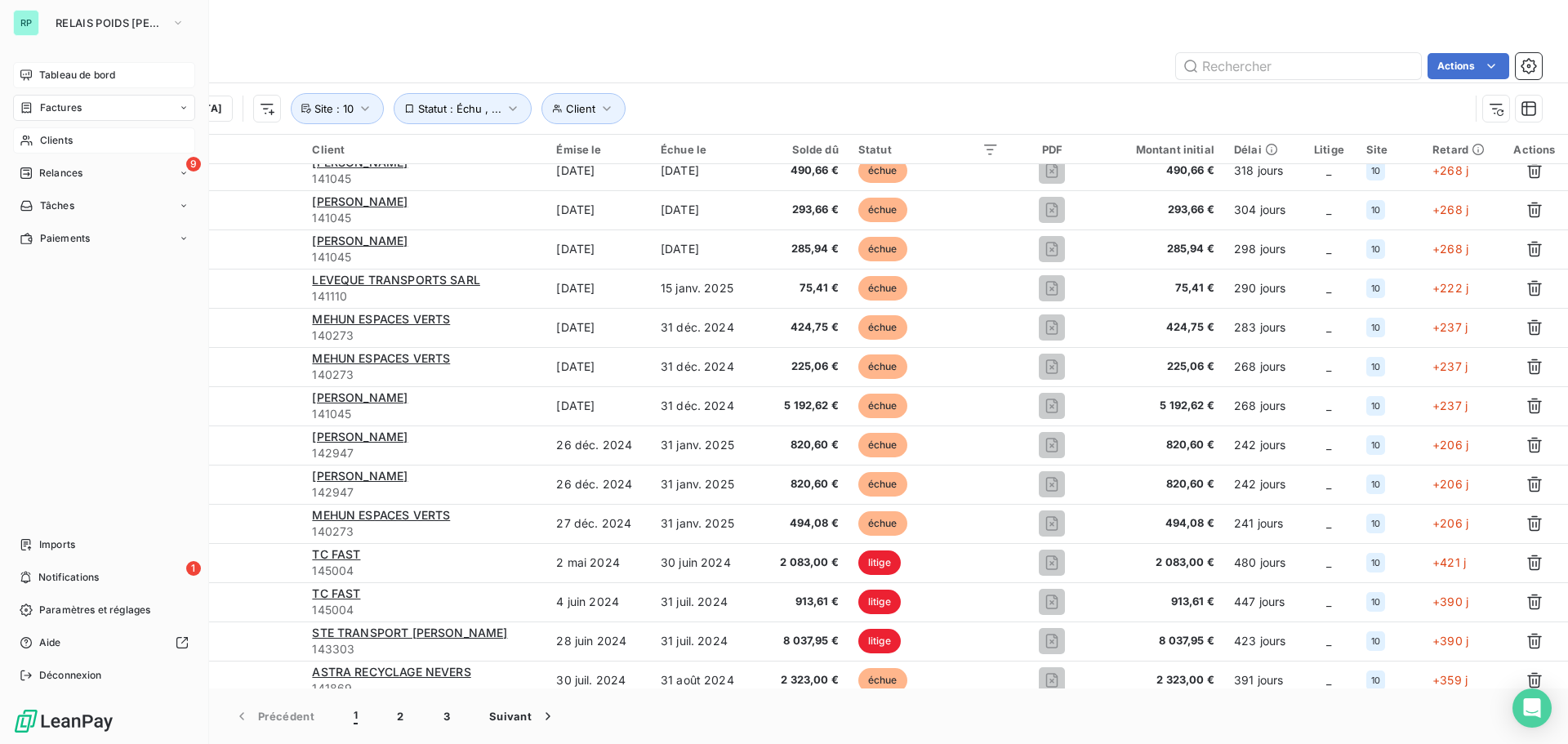
click at [67, 138] on span "Clients" at bounding box center [55, 140] width 33 height 15
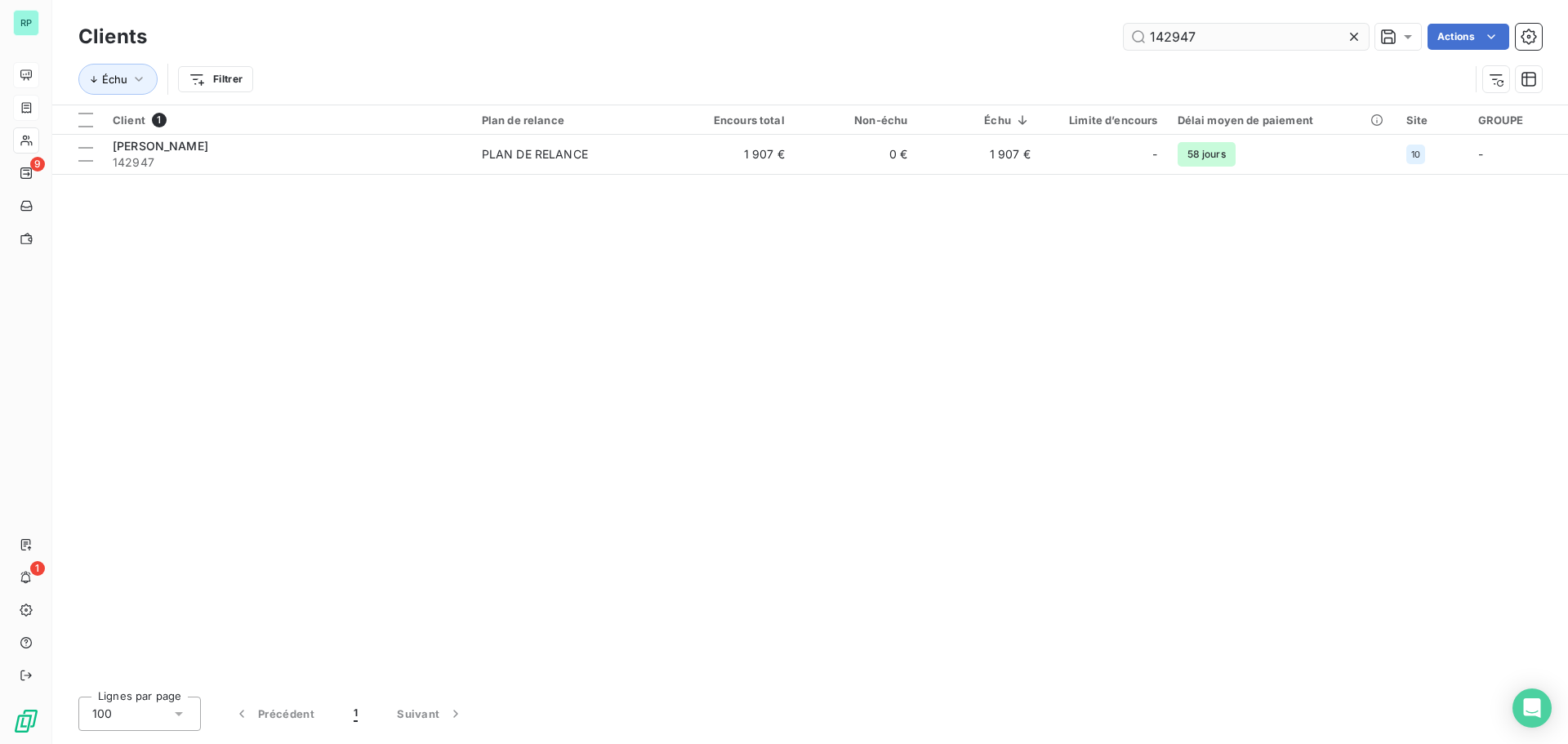
click at [1166, 34] on input "142947" at bounding box center [1246, 37] width 245 height 26
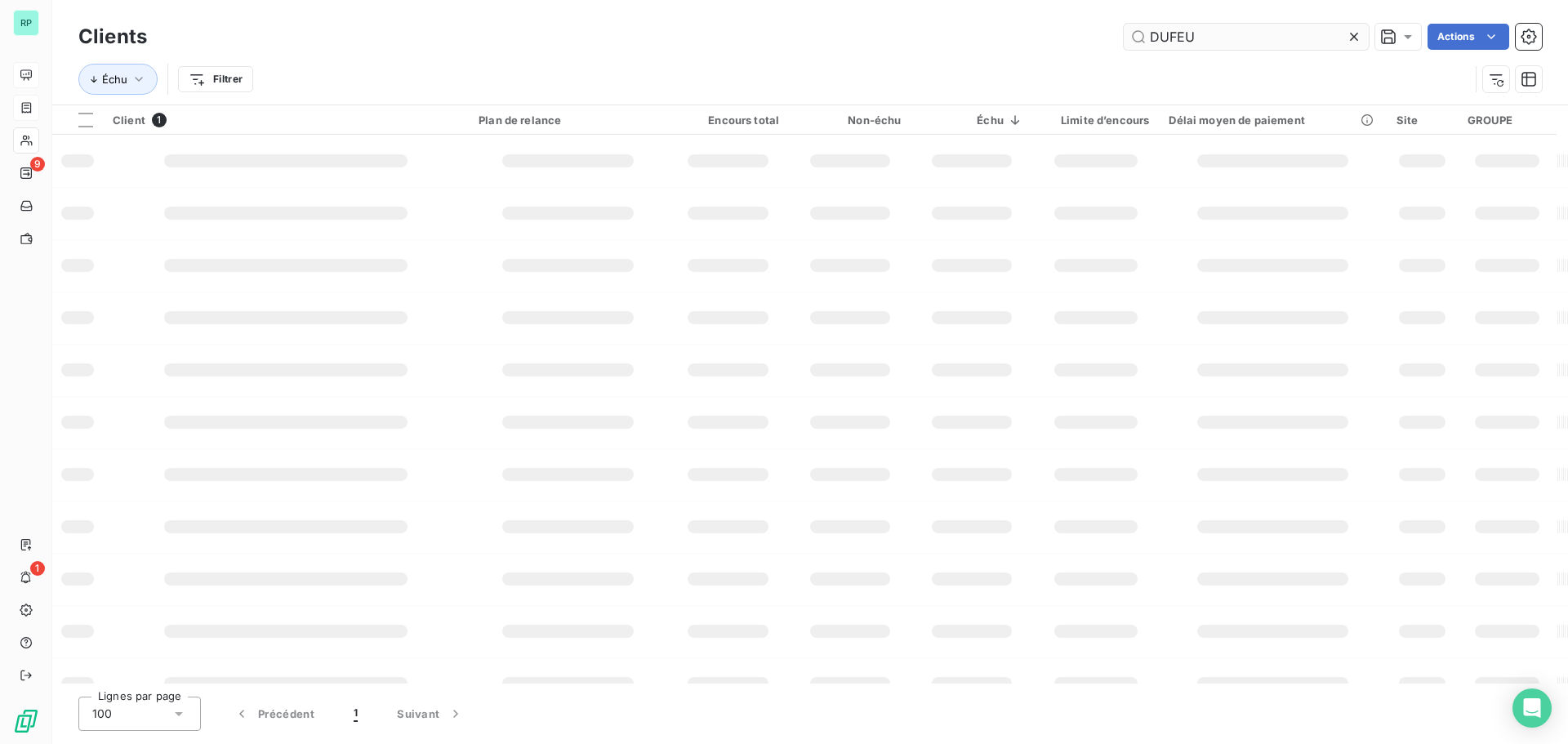
type input "DUFEU"
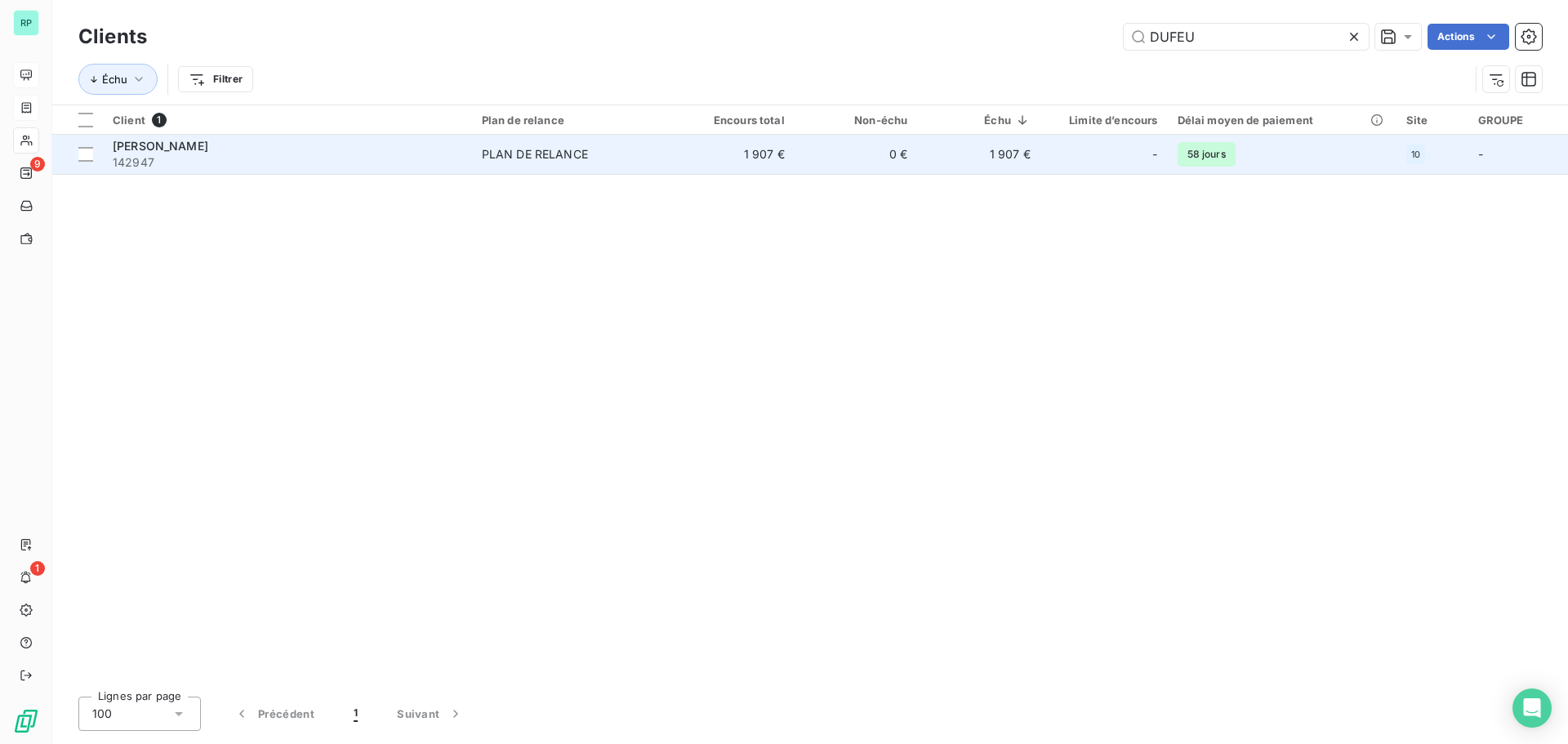
click at [568, 151] on div "PLAN DE RELANCE" at bounding box center [534, 154] width 107 height 17
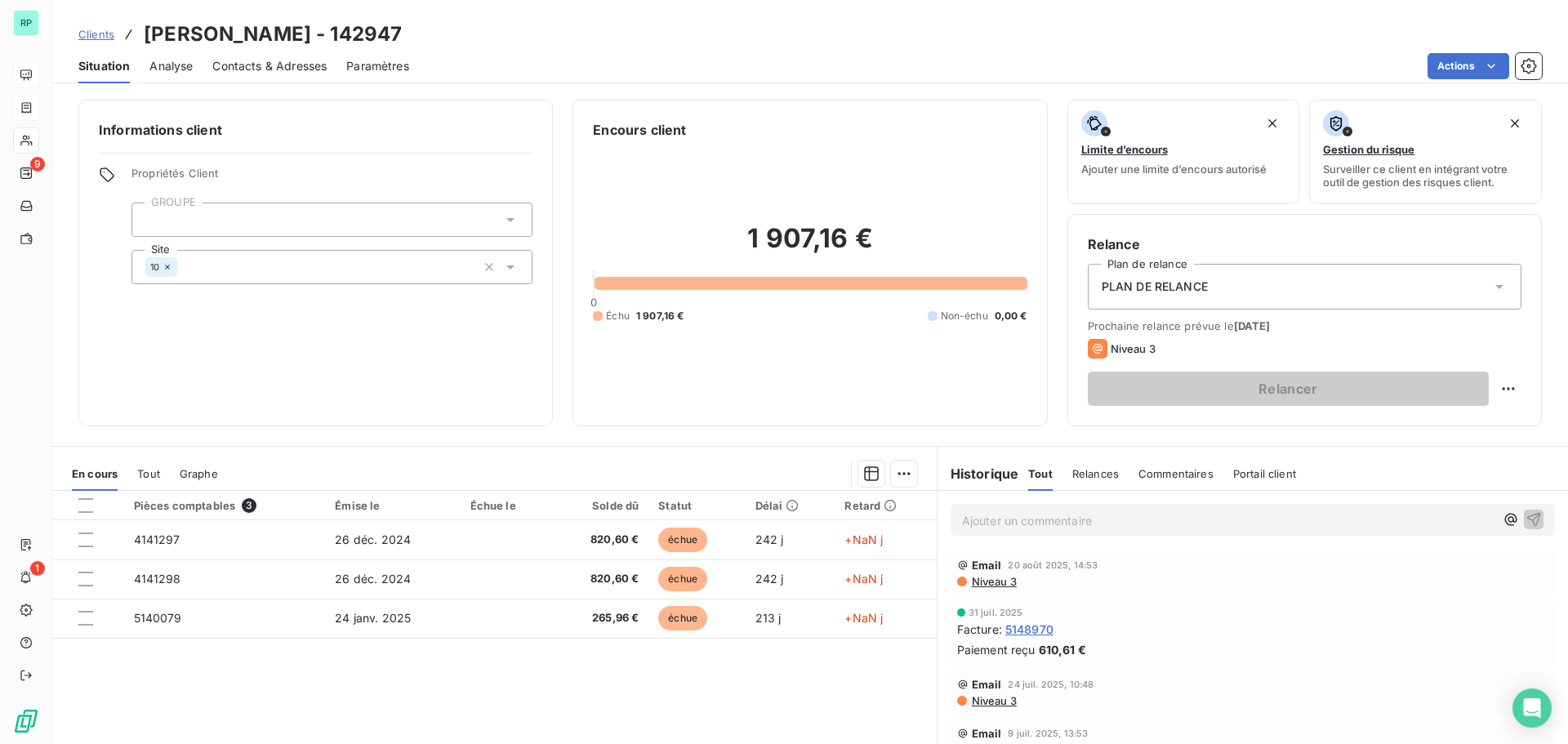
click at [257, 63] on span "Contacts & Adresses" at bounding box center [269, 66] width 114 height 17
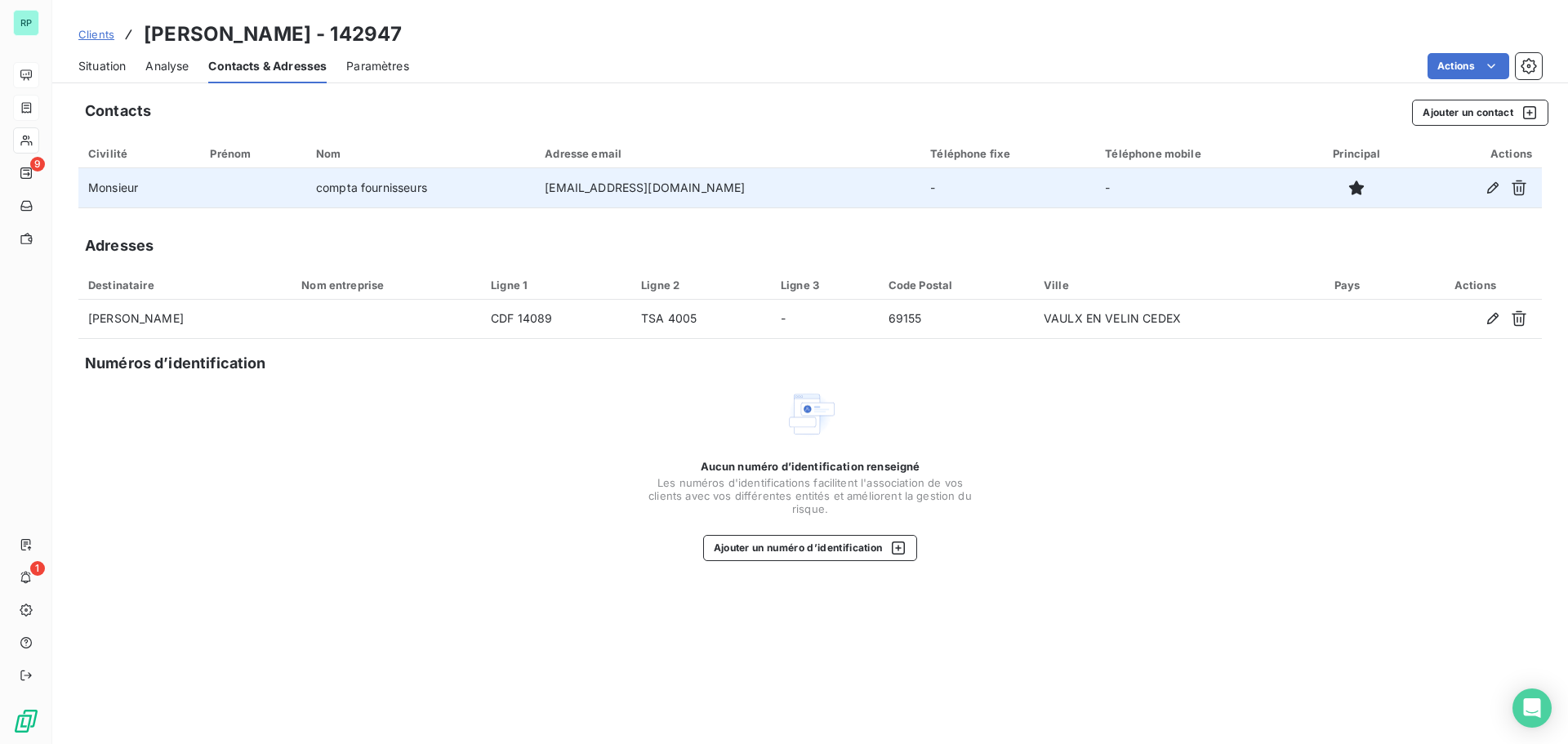
click at [761, 186] on td "[EMAIL_ADDRESS][DOMAIN_NAME]" at bounding box center [728, 188] width 386 height 40
drag, startPoint x: 758, startPoint y: 188, endPoint x: 541, endPoint y: 186, distance: 217.0
click at [541, 186] on td "[EMAIL_ADDRESS][DOMAIN_NAME]" at bounding box center [728, 188] width 386 height 40
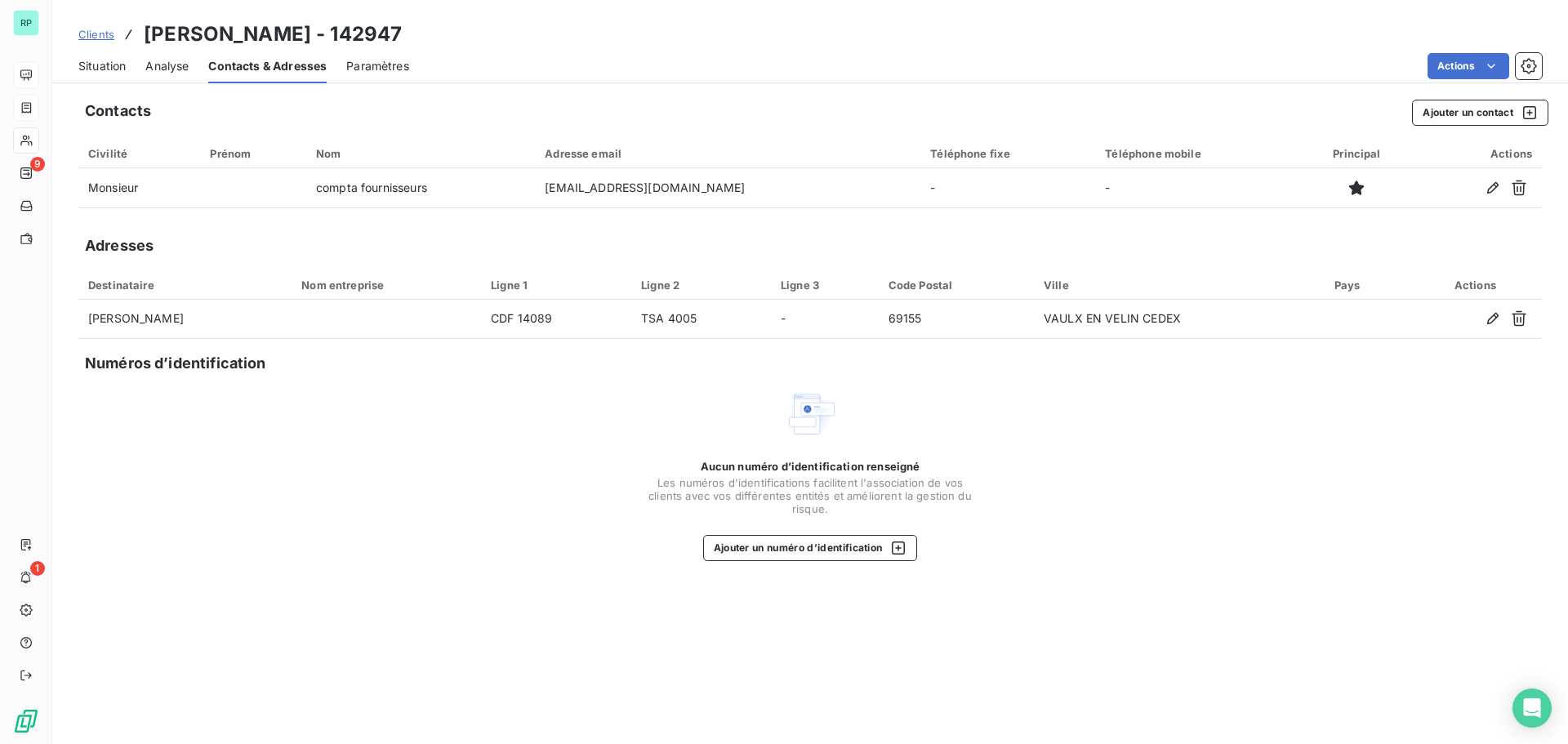
copy td "[EMAIL_ADDRESS][DOMAIN_NAME]"
click at [110, 62] on span "Situation" at bounding box center [102, 66] width 48 height 17
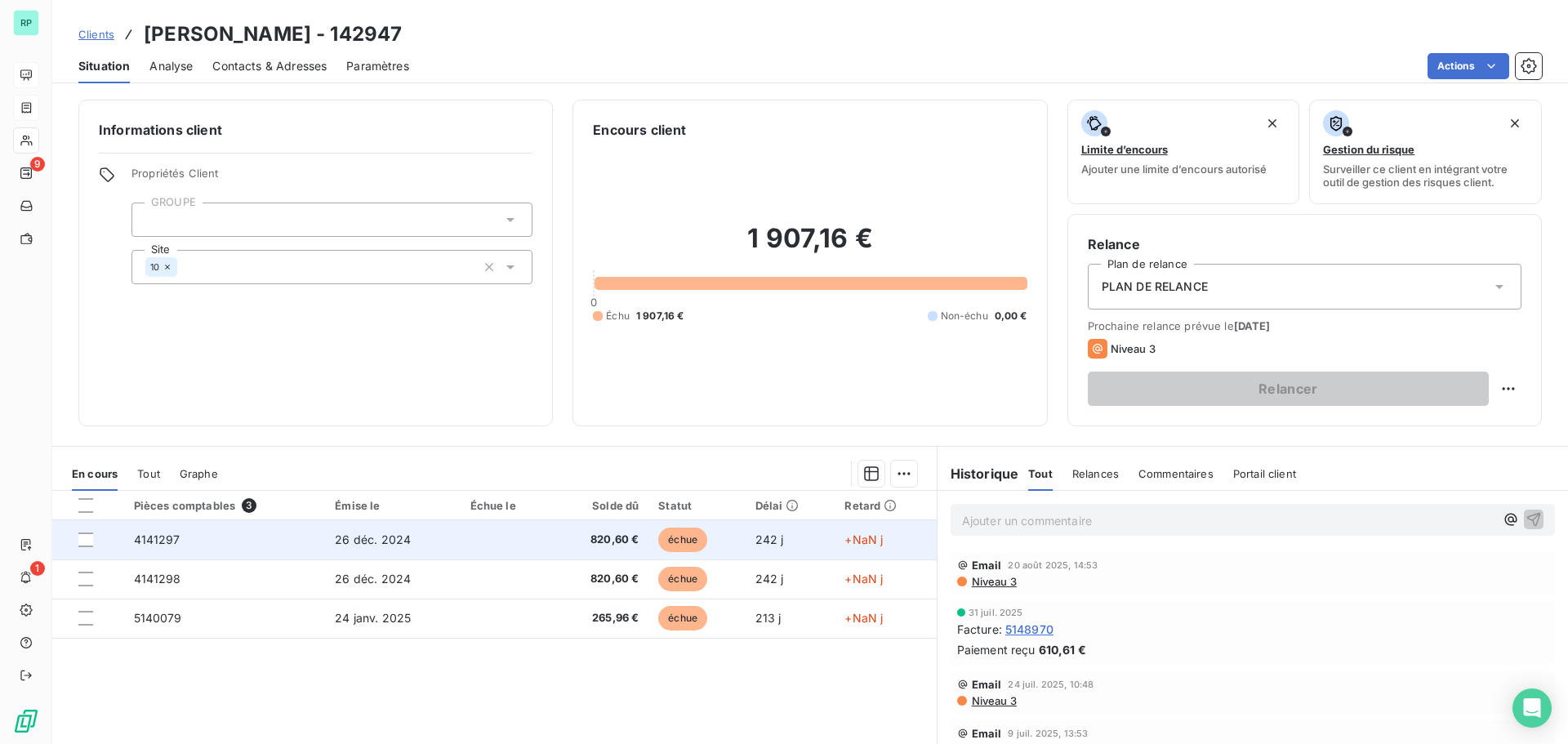
click at [871, 538] on span "+NaN j" at bounding box center [864, 540] width 39 height 14
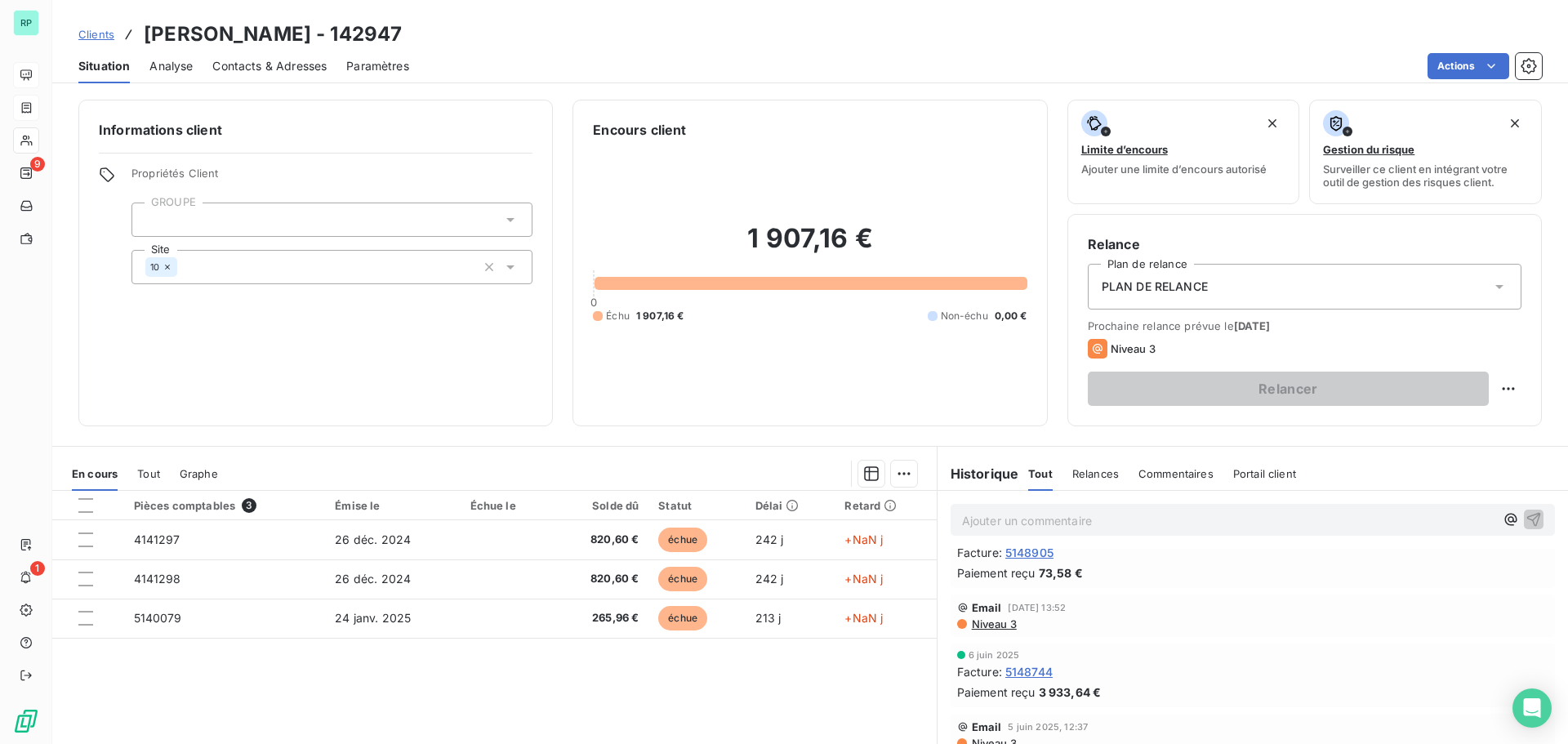
scroll to position [164, 0]
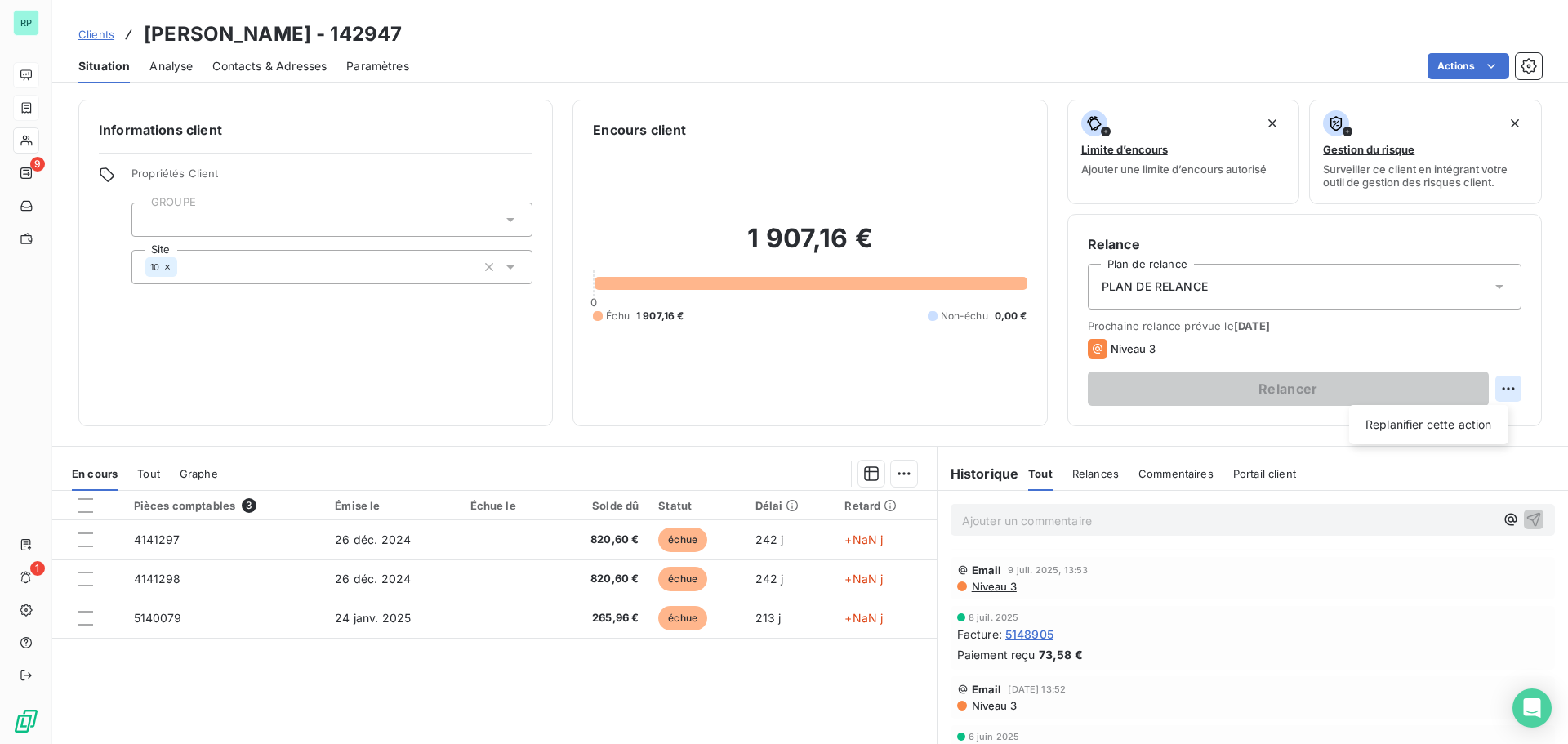
click at [1498, 386] on html "RP 9 1 Clients [PERSON_NAME] - 142947 Situation Analyse Contacts & Adresses Par…" at bounding box center [784, 372] width 1568 height 744
click at [278, 66] on html "RP 9 1 Clients [PERSON_NAME] - 142947 Situation Analyse Contacts & Adresses Par…" at bounding box center [784, 372] width 1568 height 744
click at [1256, 306] on div "PLAN DE RELANCE" at bounding box center [1305, 287] width 434 height 46
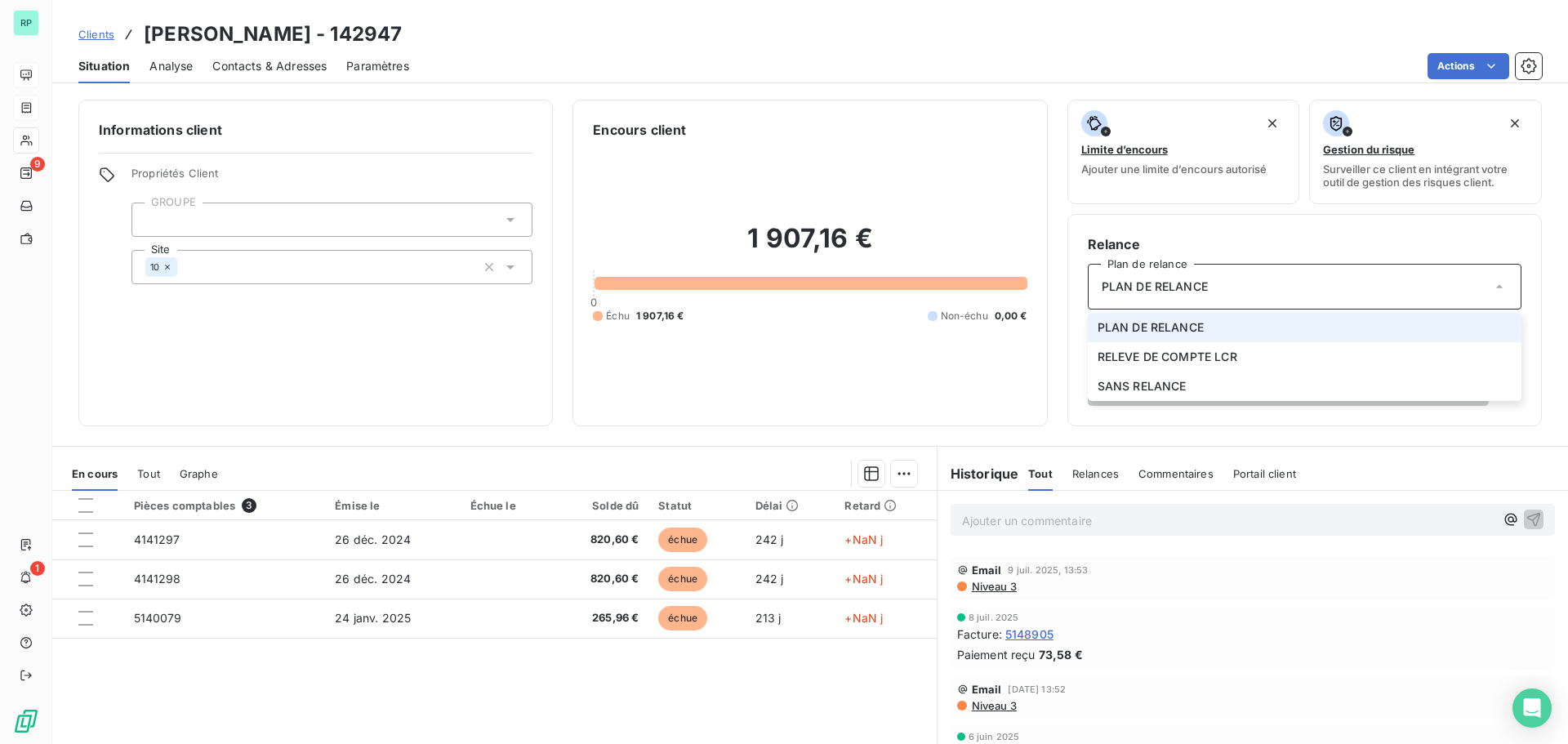
click at [1250, 286] on div "PLAN DE RELANCE" at bounding box center [1305, 287] width 434 height 46
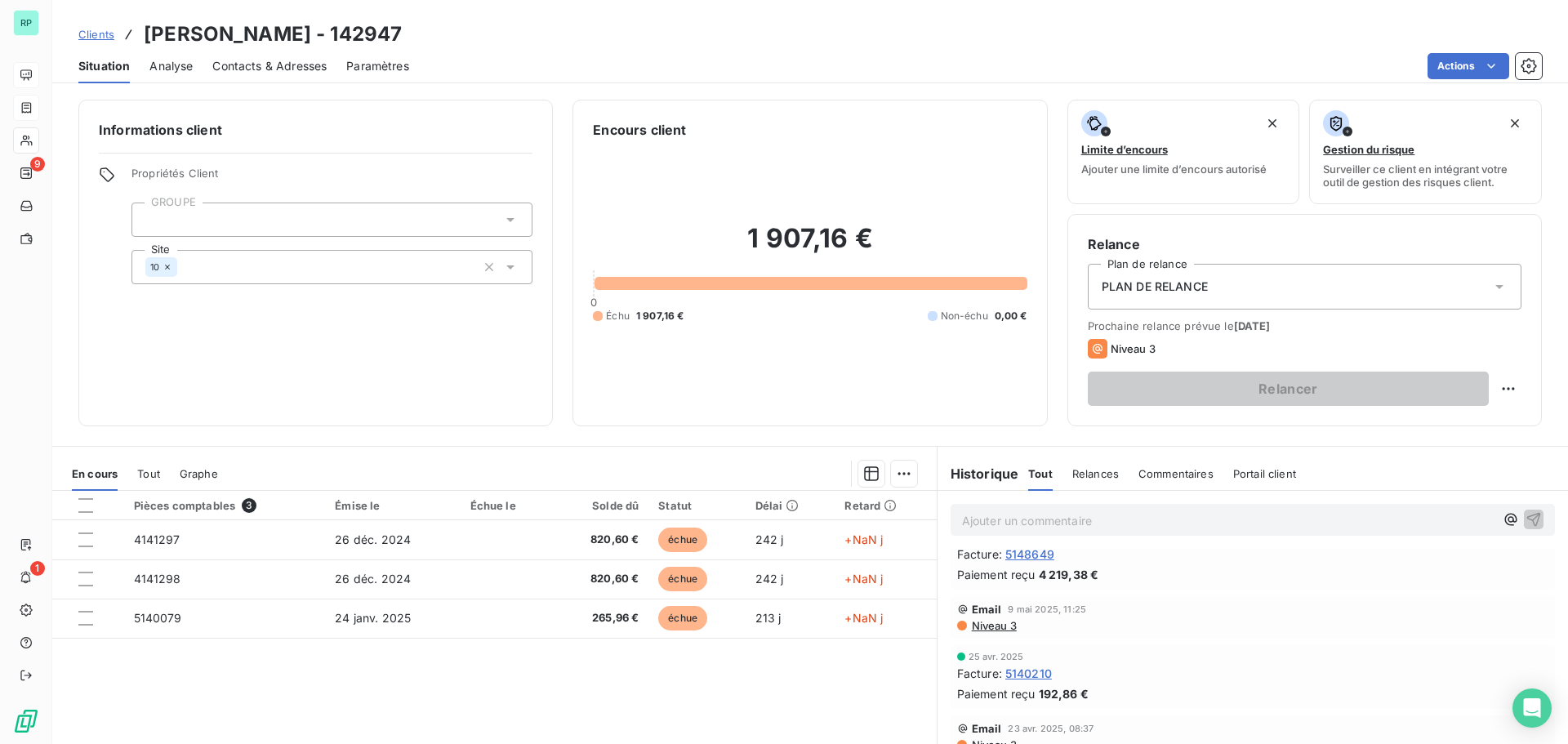
scroll to position [490, 0]
click at [997, 619] on span "Niveau 3" at bounding box center [993, 617] width 47 height 13
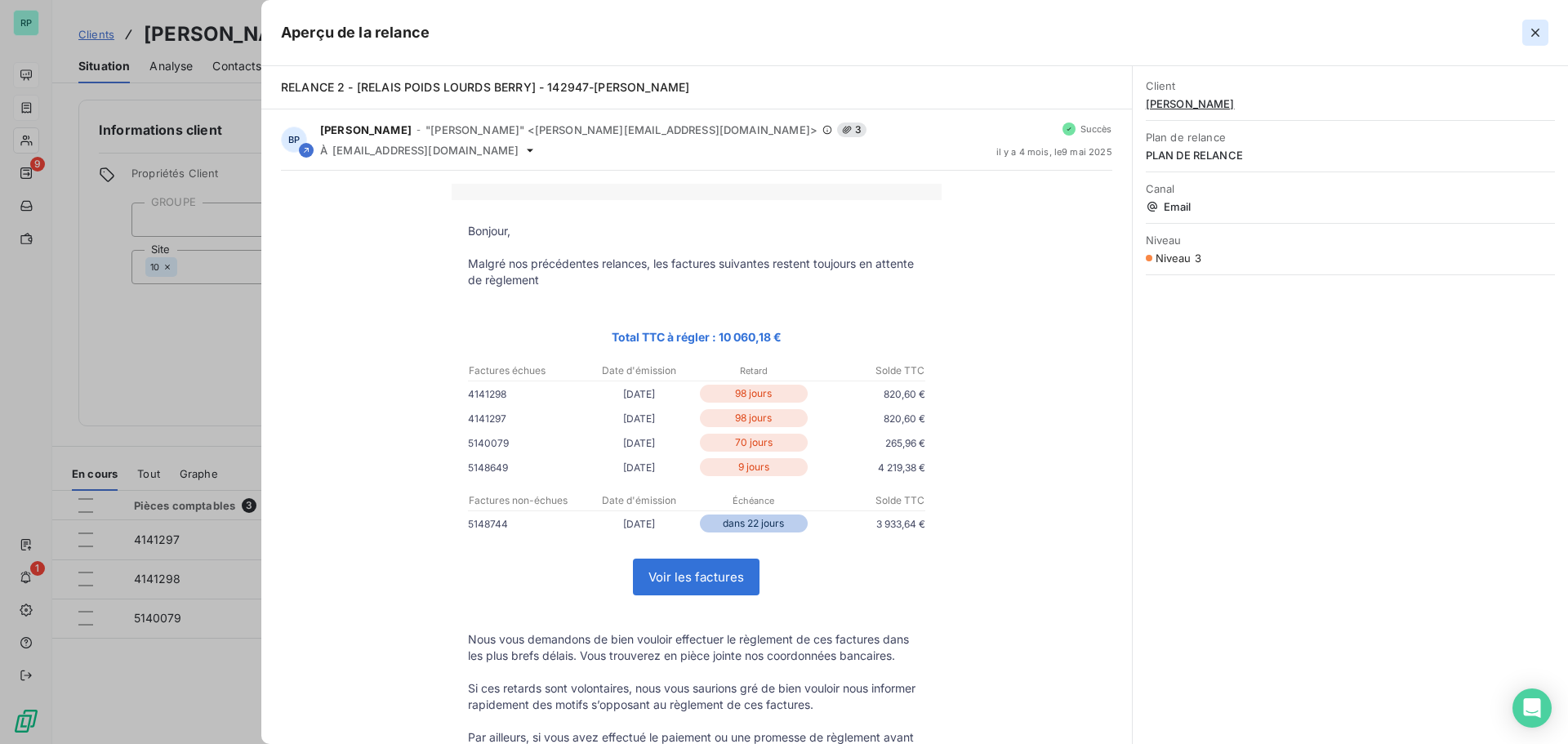
click at [1538, 31] on icon "button" at bounding box center [1535, 32] width 8 height 8
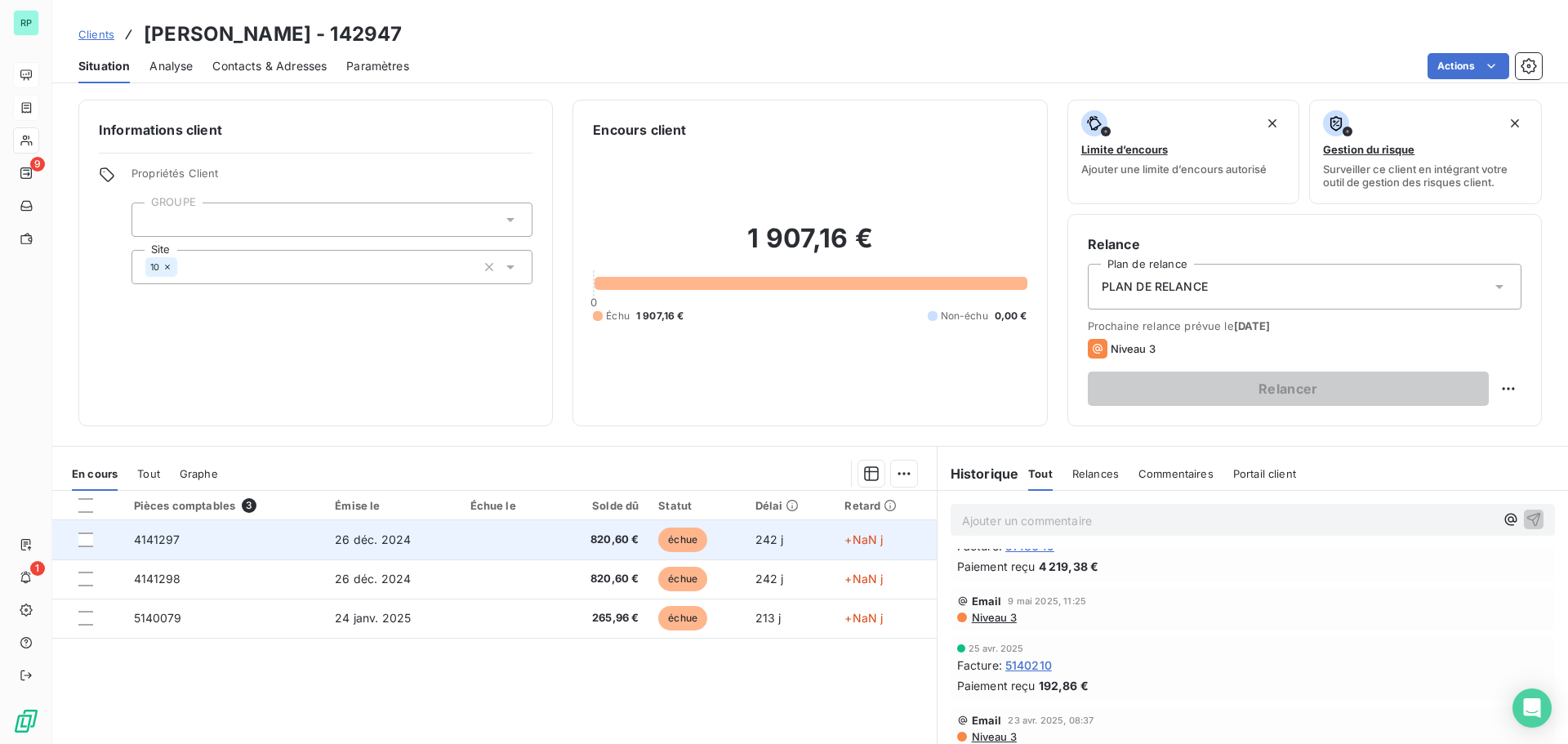
click at [667, 539] on span "échue" at bounding box center [683, 540] width 49 height 25
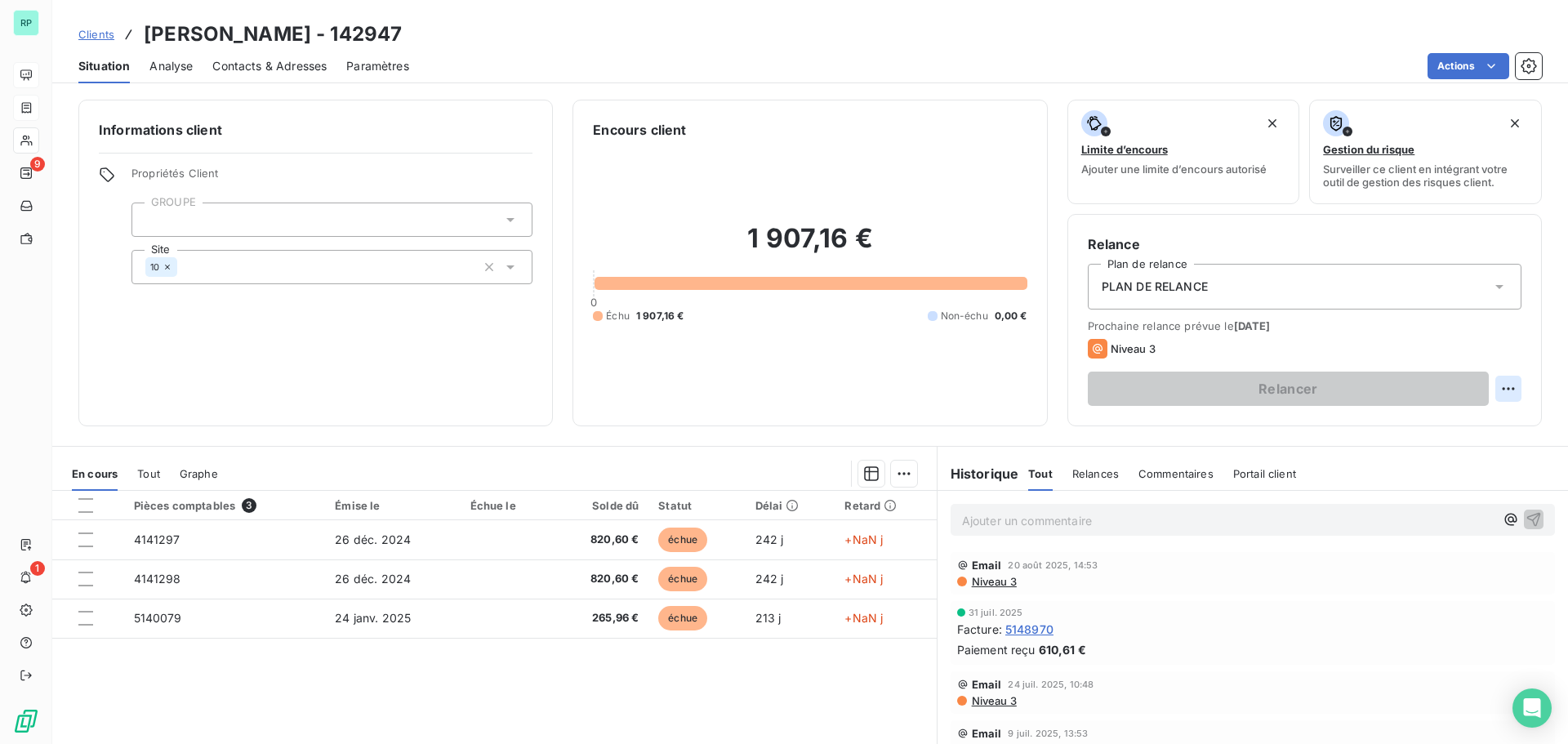
click at [1495, 389] on html "RP 9 1 Clients [PERSON_NAME] - 142947 Situation Analyse Contacts & Adresses Par…" at bounding box center [784, 372] width 1568 height 744
click at [1461, 423] on div "Replanifier cette action" at bounding box center [1429, 425] width 146 height 26
select select "7"
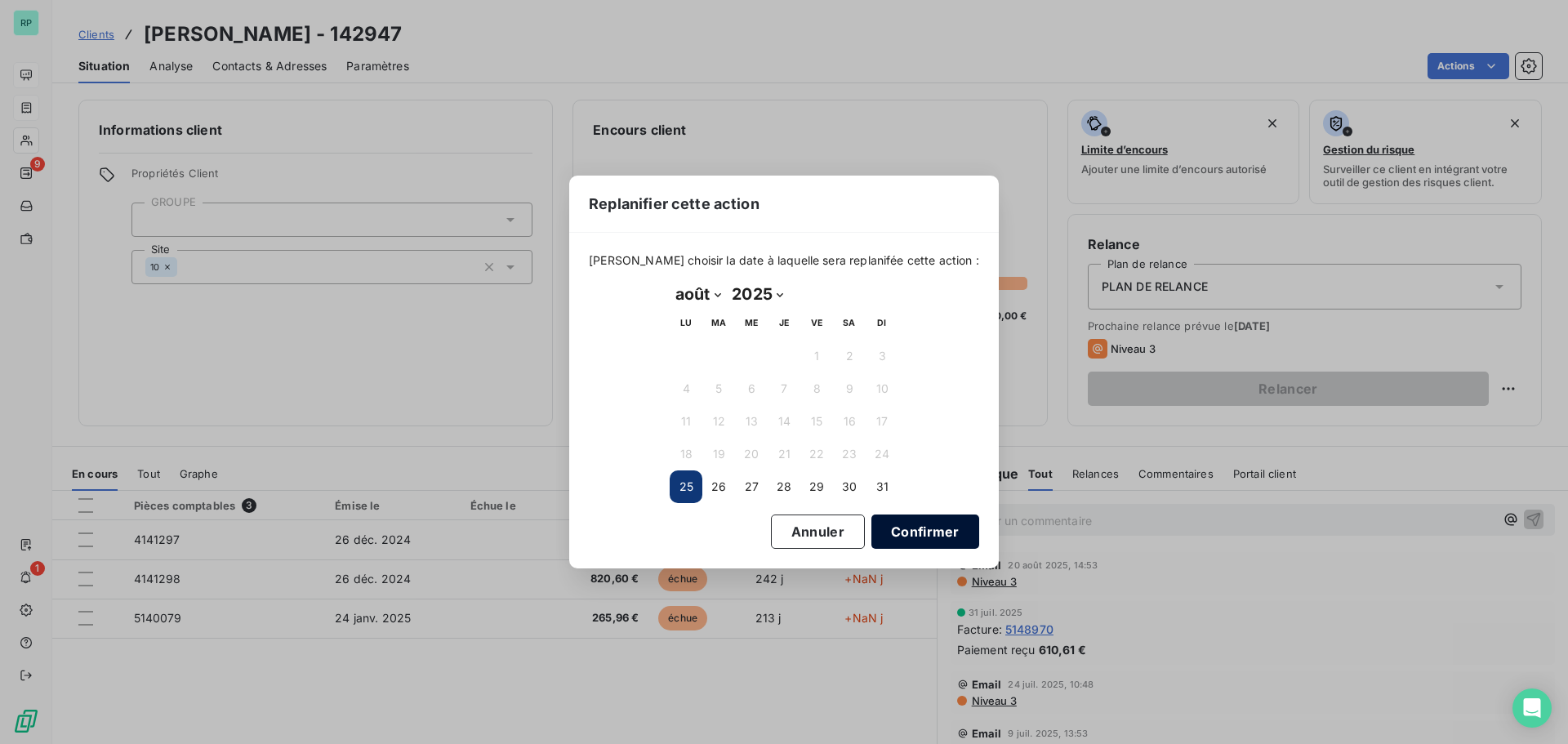
click at [909, 529] on button "Confirmer" at bounding box center [925, 531] width 107 height 34
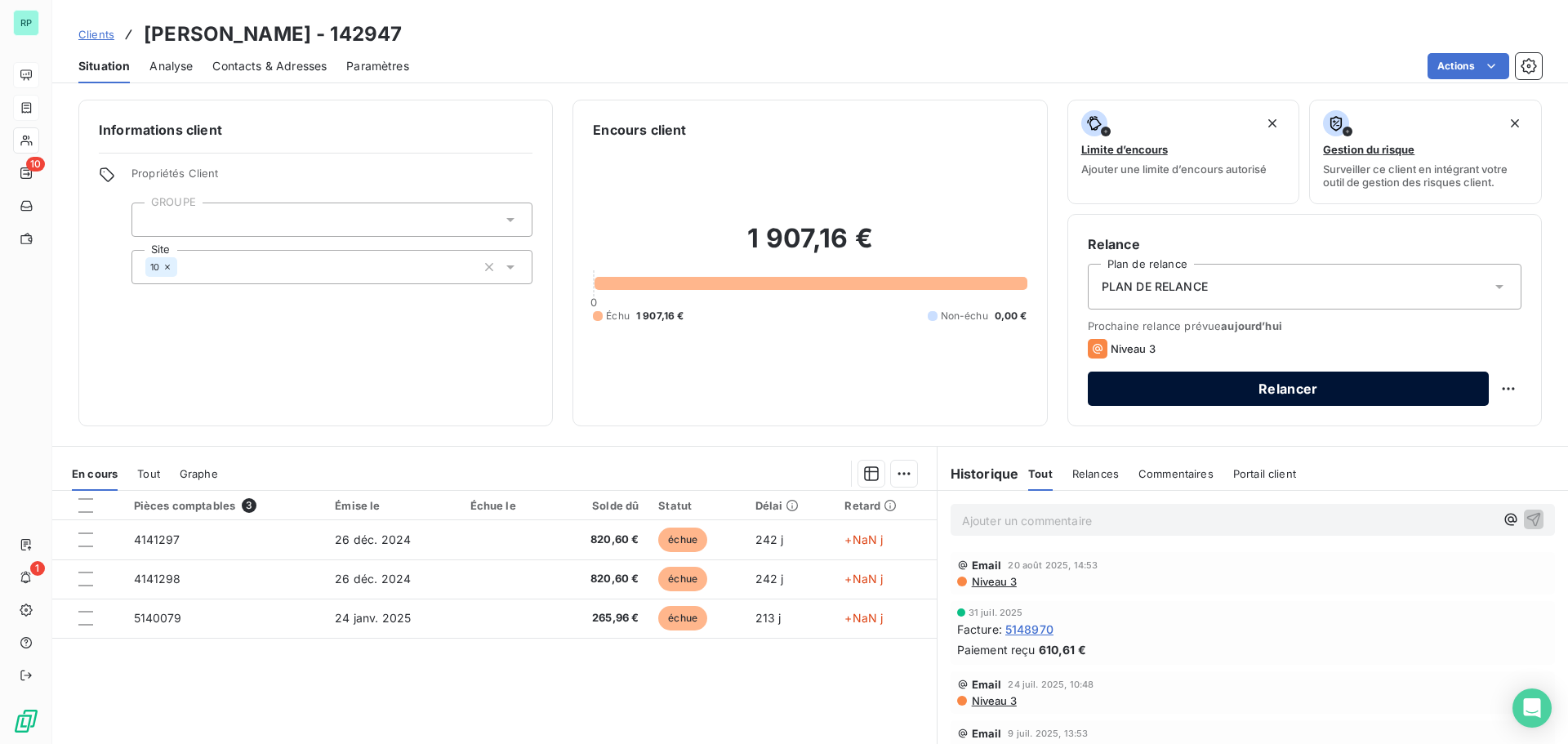
click at [1288, 382] on button "Relancer" at bounding box center [1288, 388] width 401 height 34
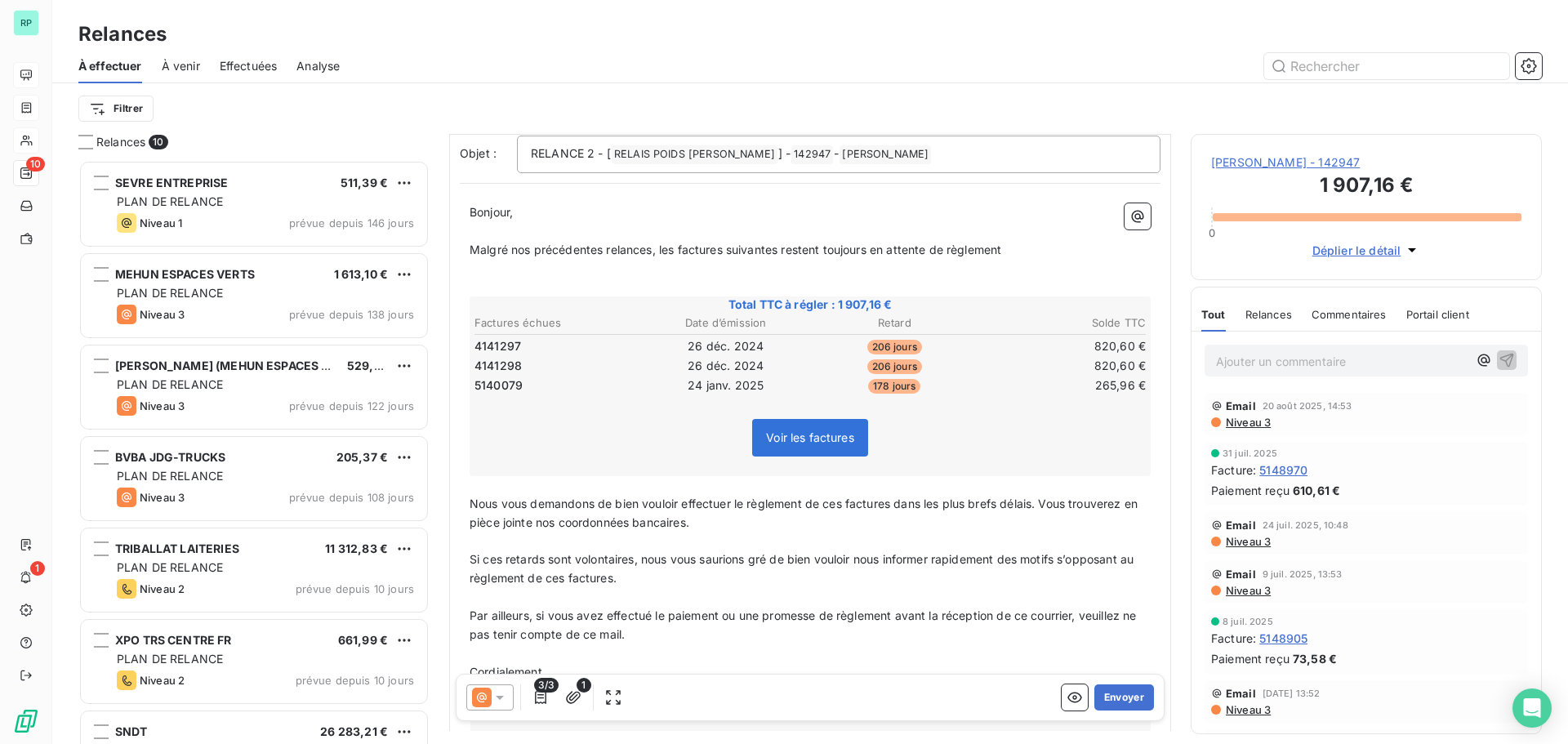
scroll to position [83, 0]
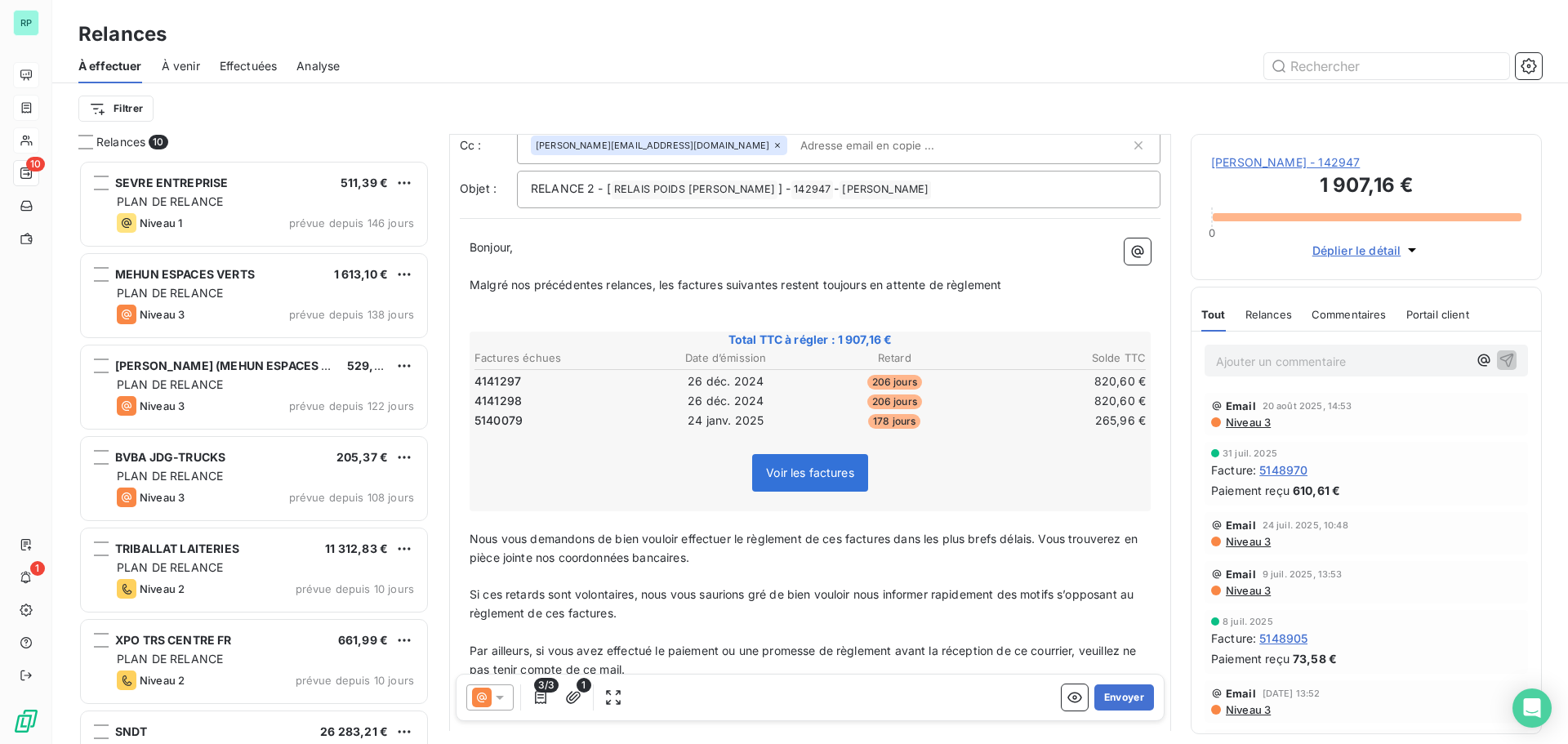
click at [834, 466] on span "Voir les factures" at bounding box center [810, 473] width 88 height 14
click at [828, 480] on span "Voir les factures" at bounding box center [810, 473] width 116 height 38
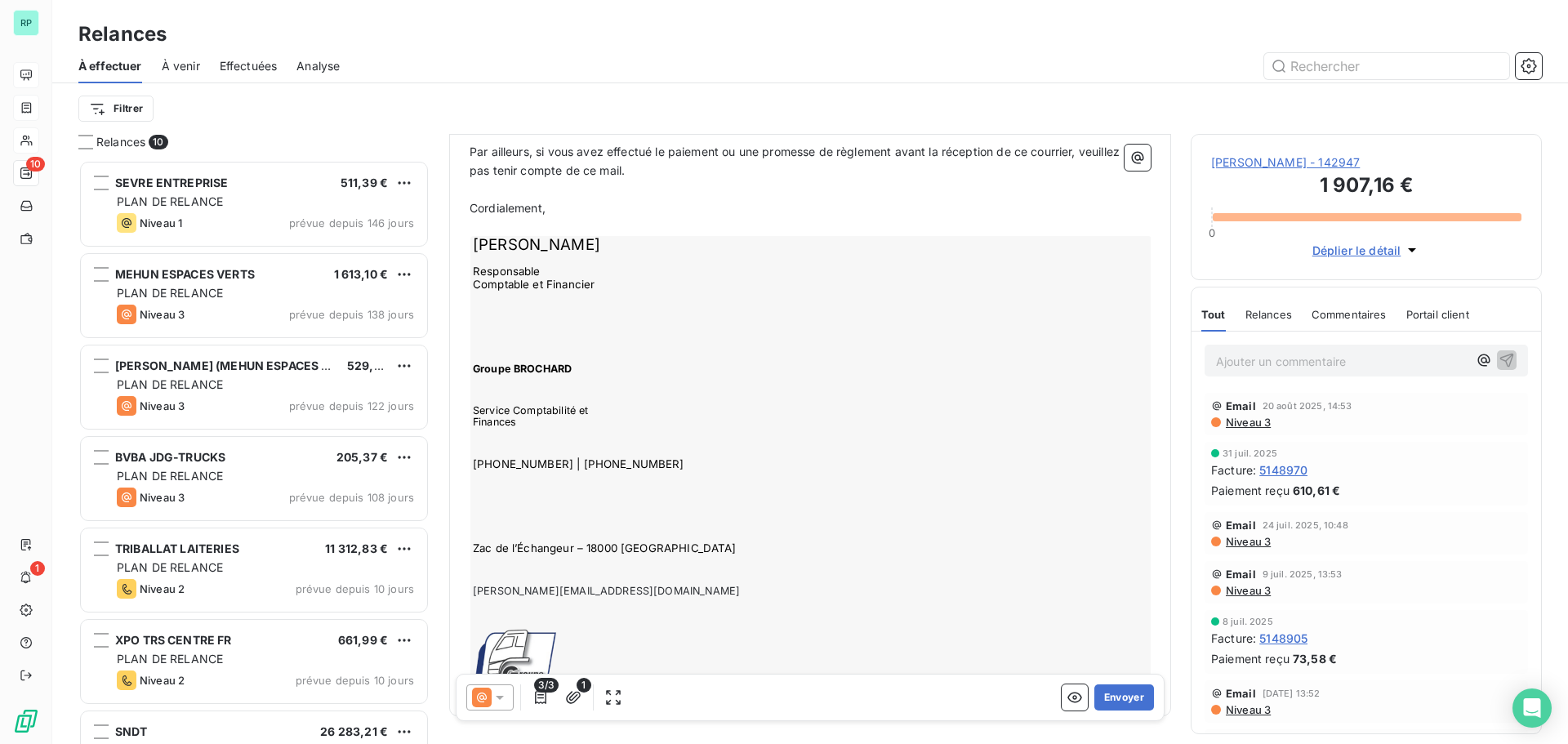
scroll to position [634, 0]
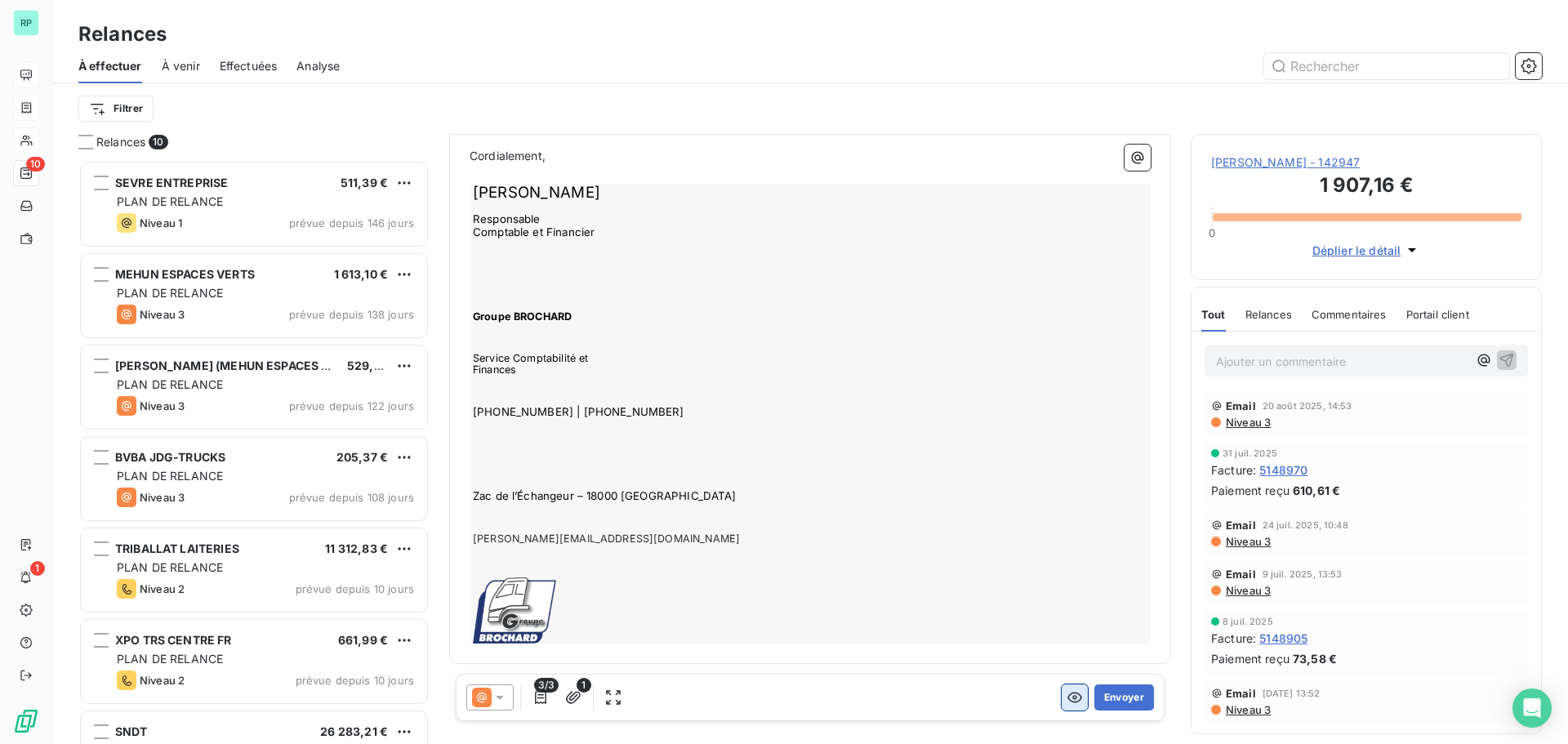
click at [1067, 694] on icon "button" at bounding box center [1074, 698] width 15 height 11
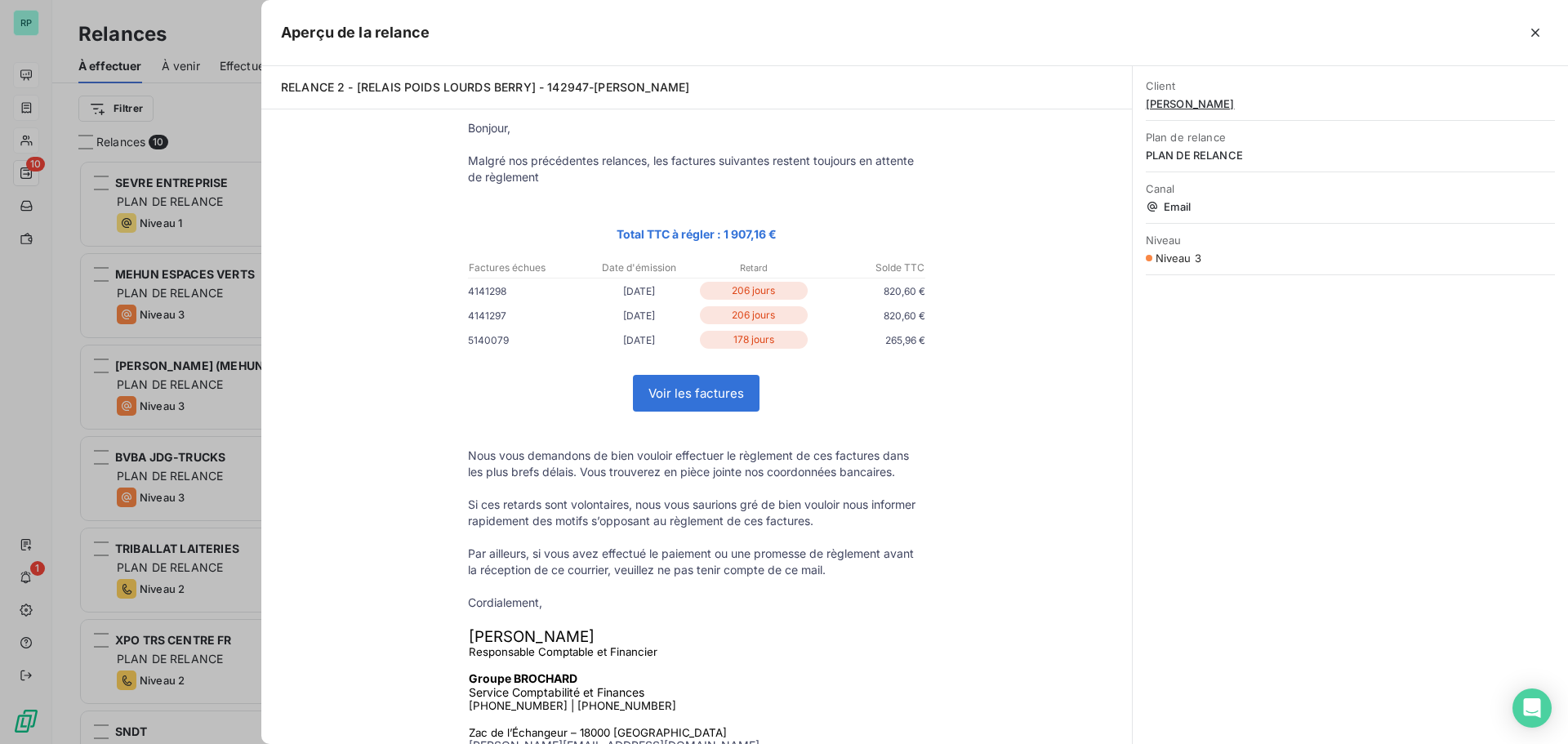
scroll to position [0, 0]
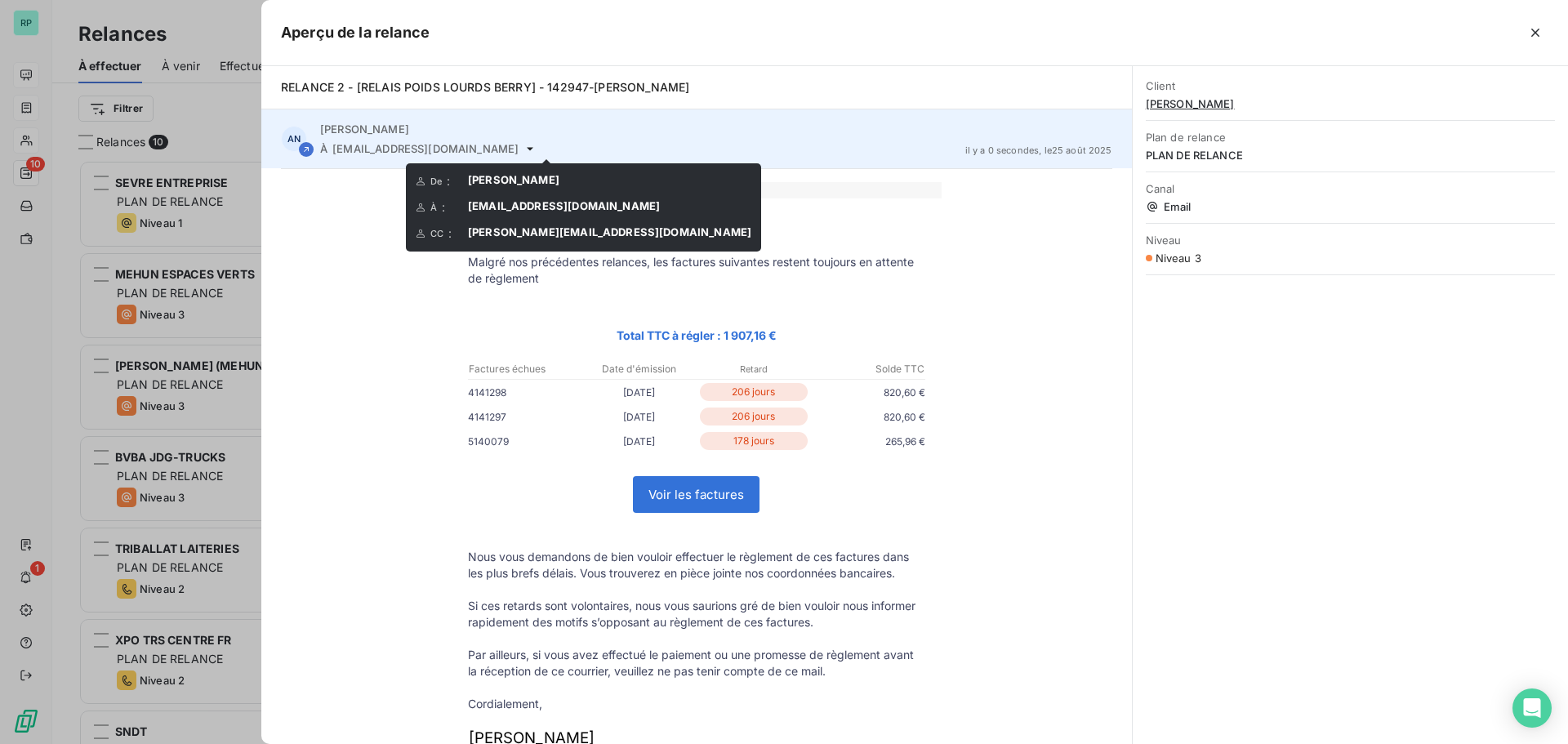
click at [536, 150] on icon at bounding box center [530, 148] width 13 height 13
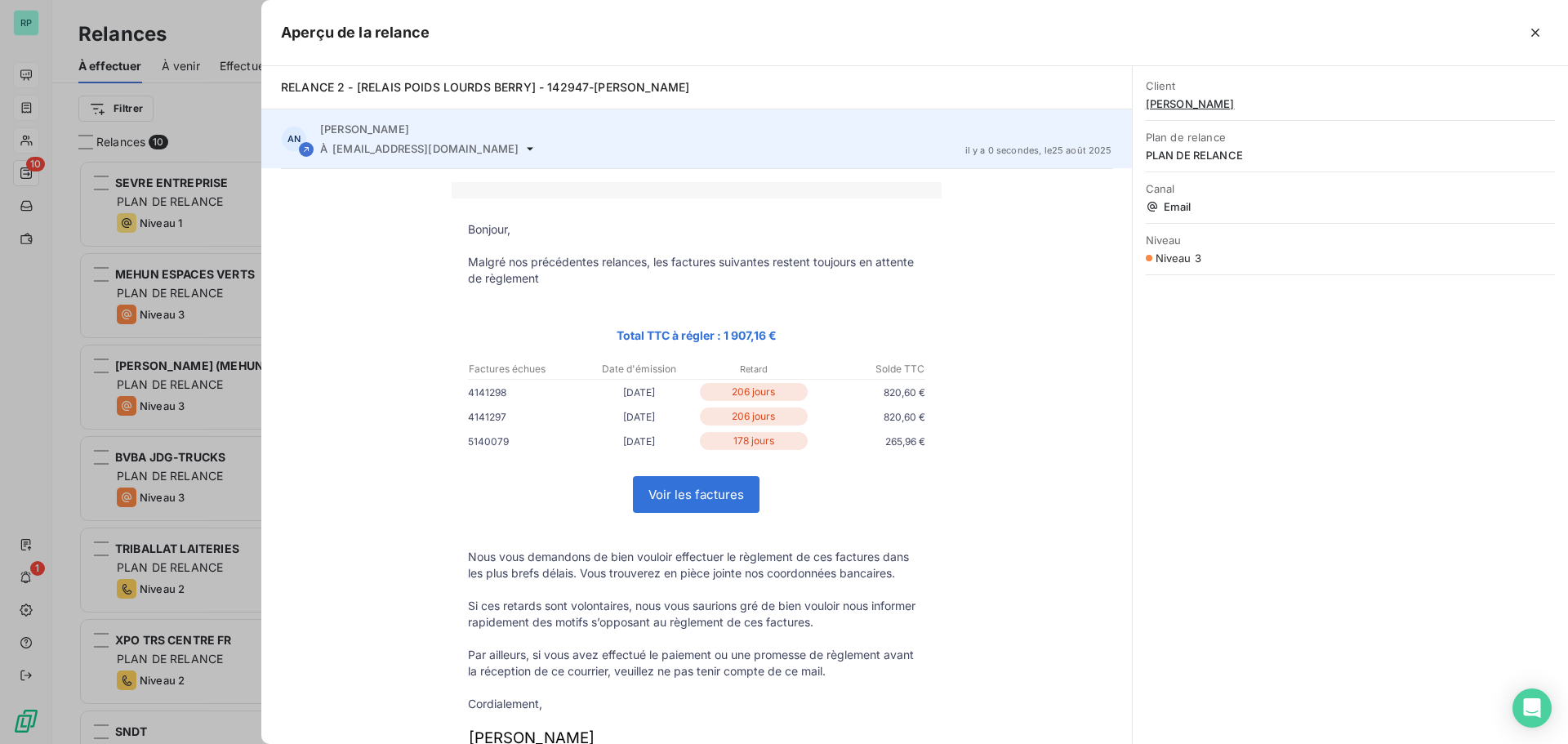
click at [536, 149] on icon at bounding box center [530, 148] width 13 height 13
click at [536, 144] on icon at bounding box center [530, 148] width 13 height 13
click at [536, 145] on icon at bounding box center [530, 148] width 13 height 13
click at [512, 145] on span "[EMAIL_ADDRESS][DOMAIN_NAME]" at bounding box center [425, 148] width 186 height 13
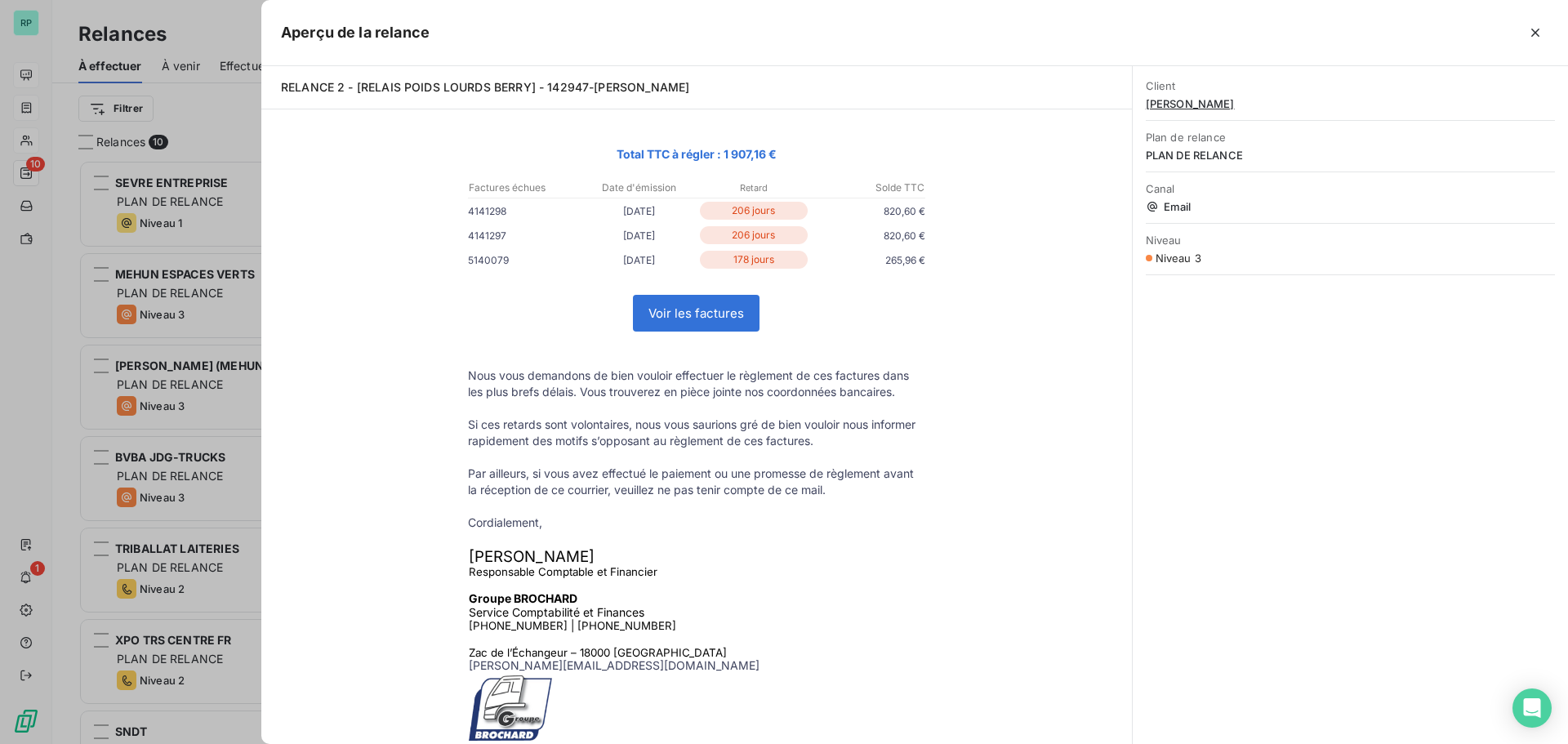
scroll to position [164, 0]
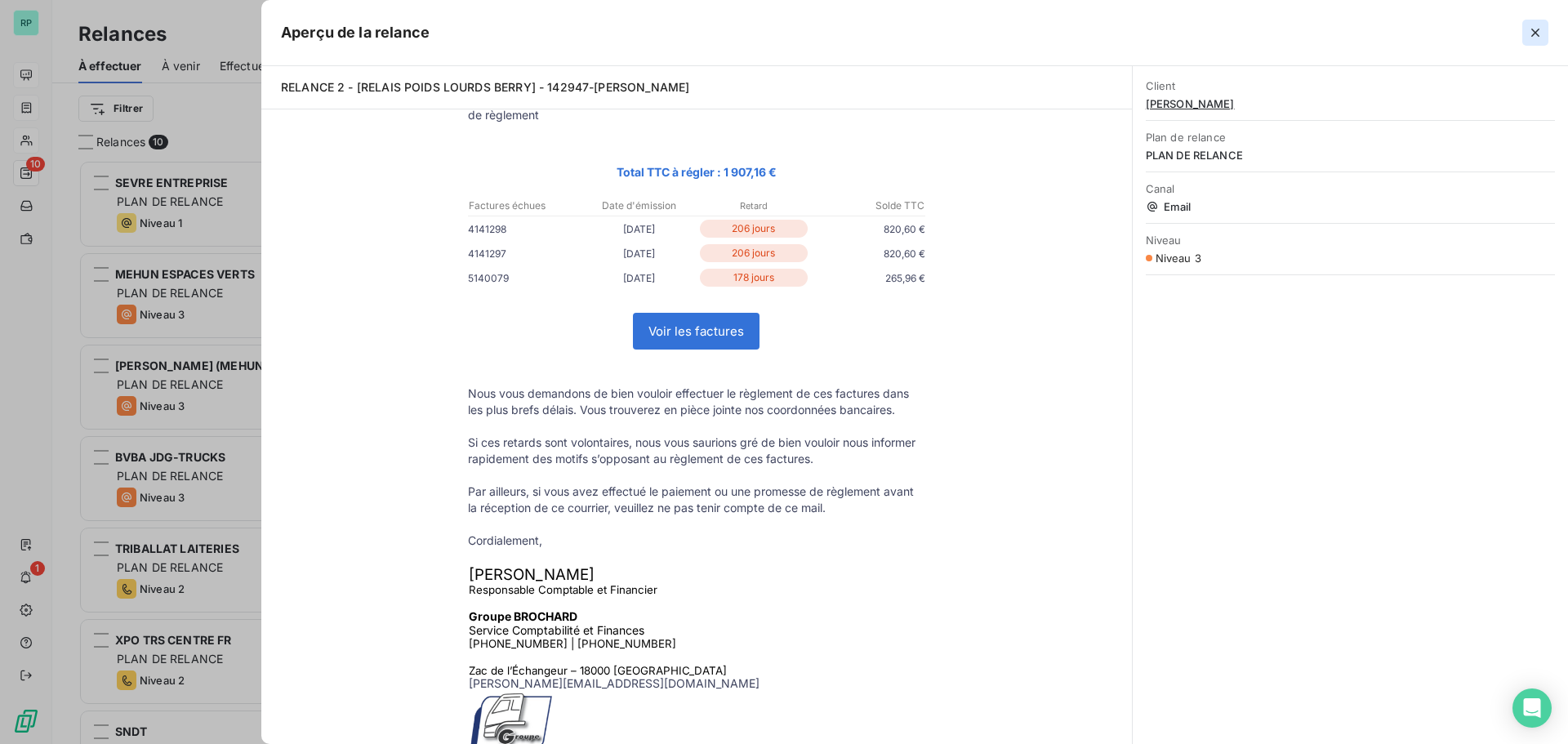
click at [1533, 35] on icon "button" at bounding box center [1535, 33] width 17 height 17
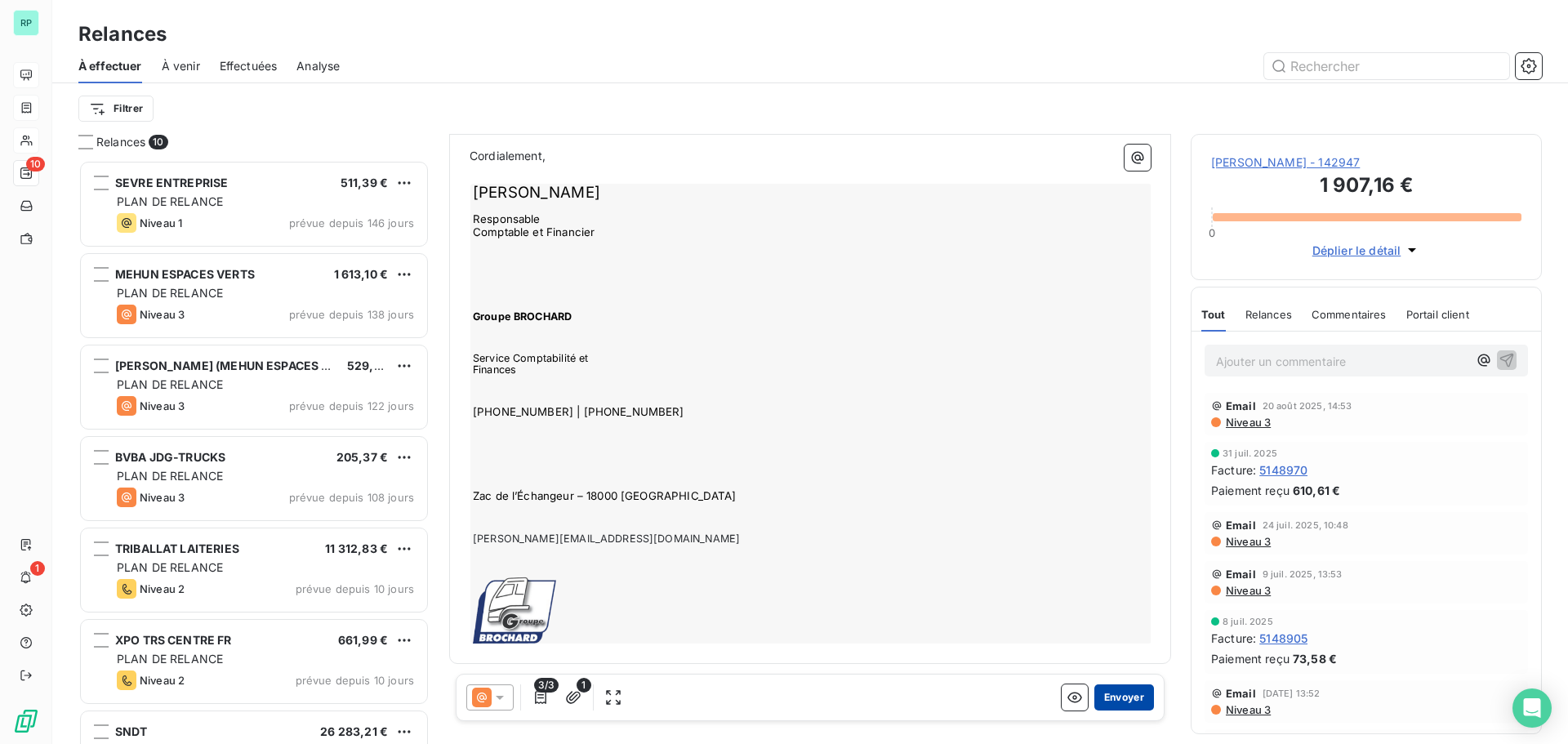
click at [1120, 697] on button "Envoyer" at bounding box center [1124, 697] width 60 height 26
